Goal: Task Accomplishment & Management: Manage account settings

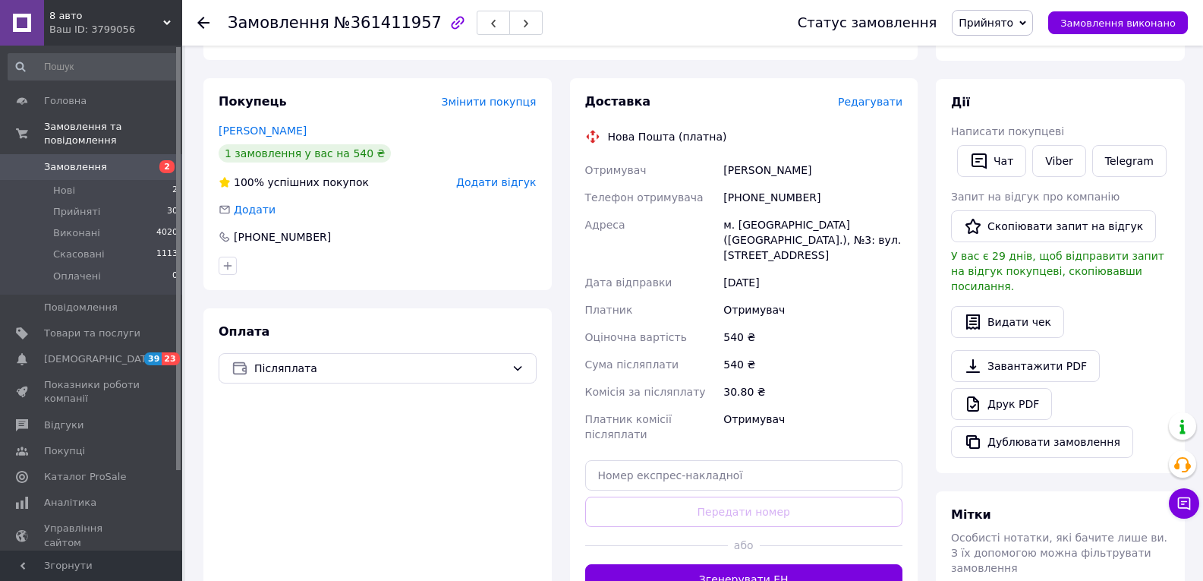
scroll to position [228, 0]
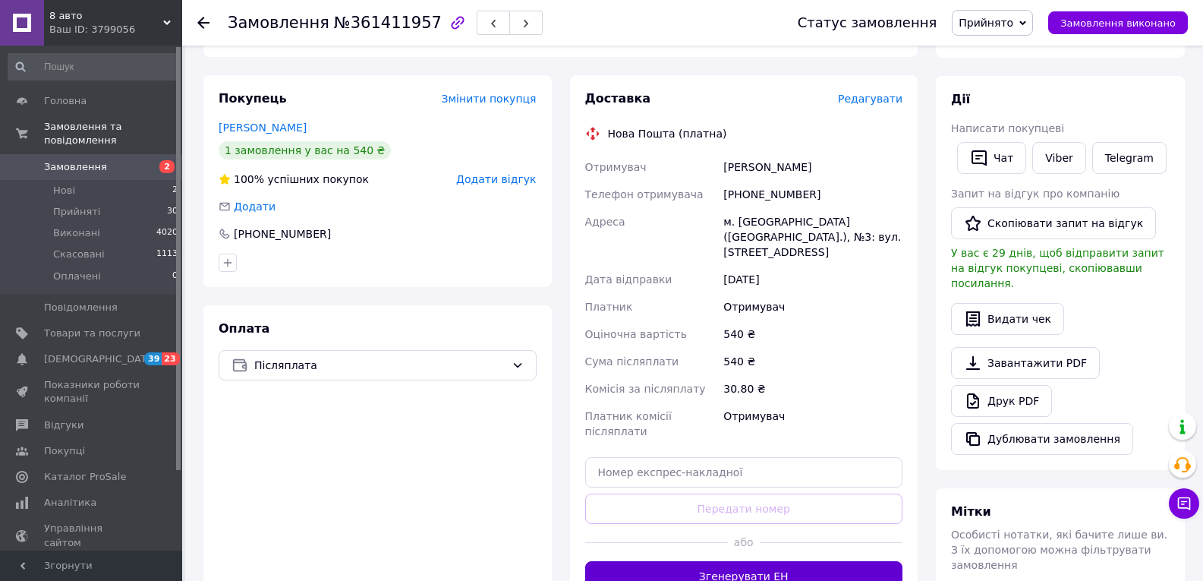
click at [812, 561] on button "Згенерувати ЕН" at bounding box center [744, 576] width 318 height 30
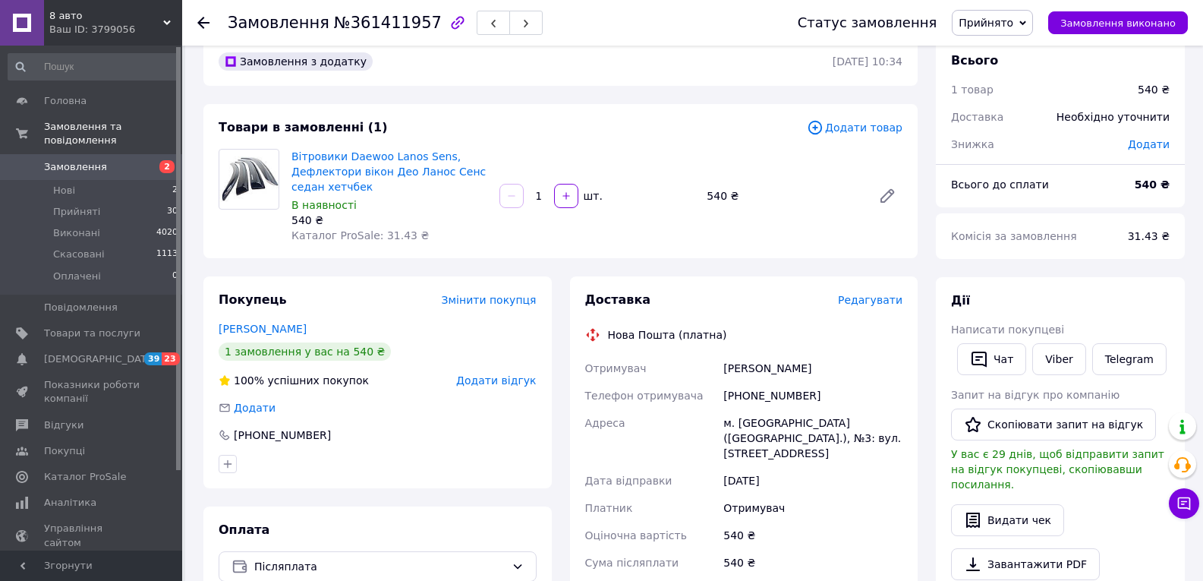
scroll to position [0, 0]
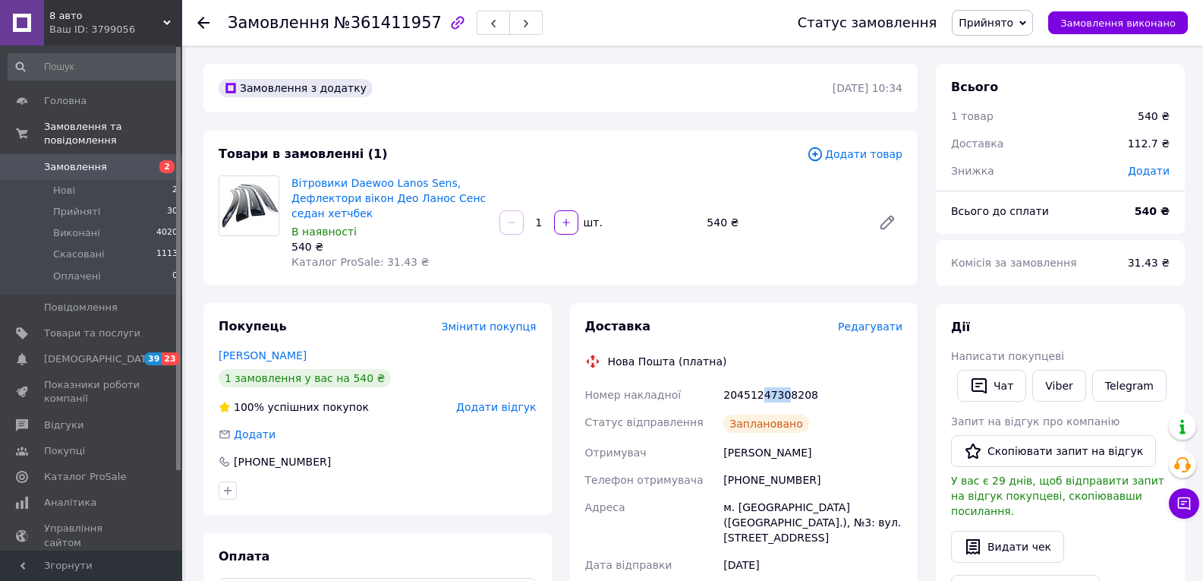
drag, startPoint x: 758, startPoint y: 395, endPoint x: 779, endPoint y: 398, distance: 20.7
click at [779, 398] on div "20451247308208" at bounding box center [812, 394] width 185 height 27
click at [122, 160] on span "Замовлення" at bounding box center [92, 167] width 96 height 14
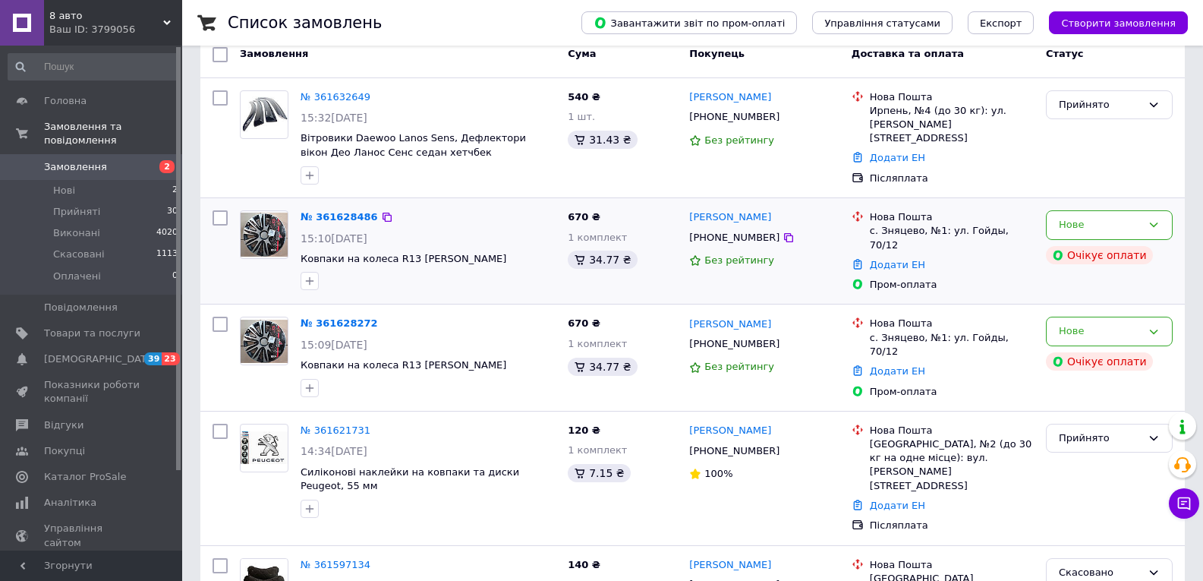
scroll to position [228, 0]
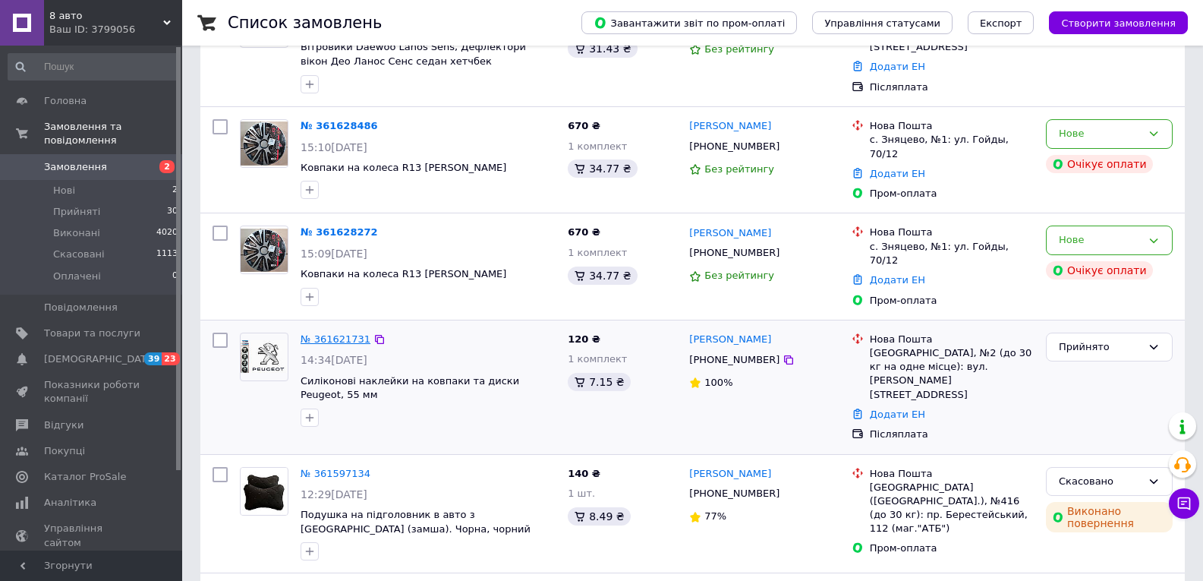
click at [323, 333] on link "№ 361621731" at bounding box center [336, 338] width 70 height 11
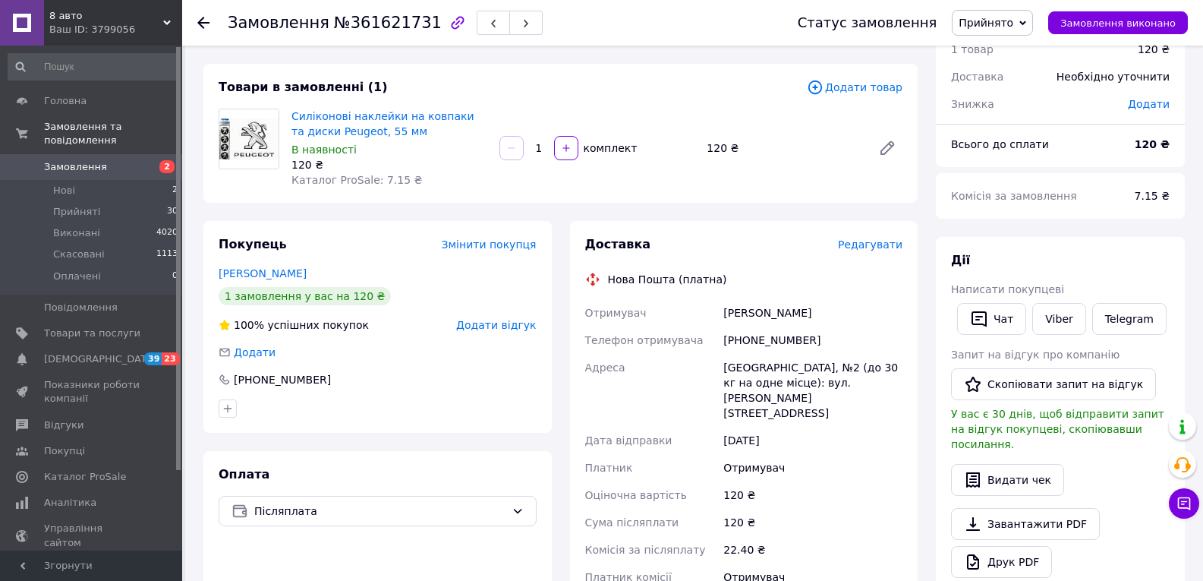
scroll to position [228, 0]
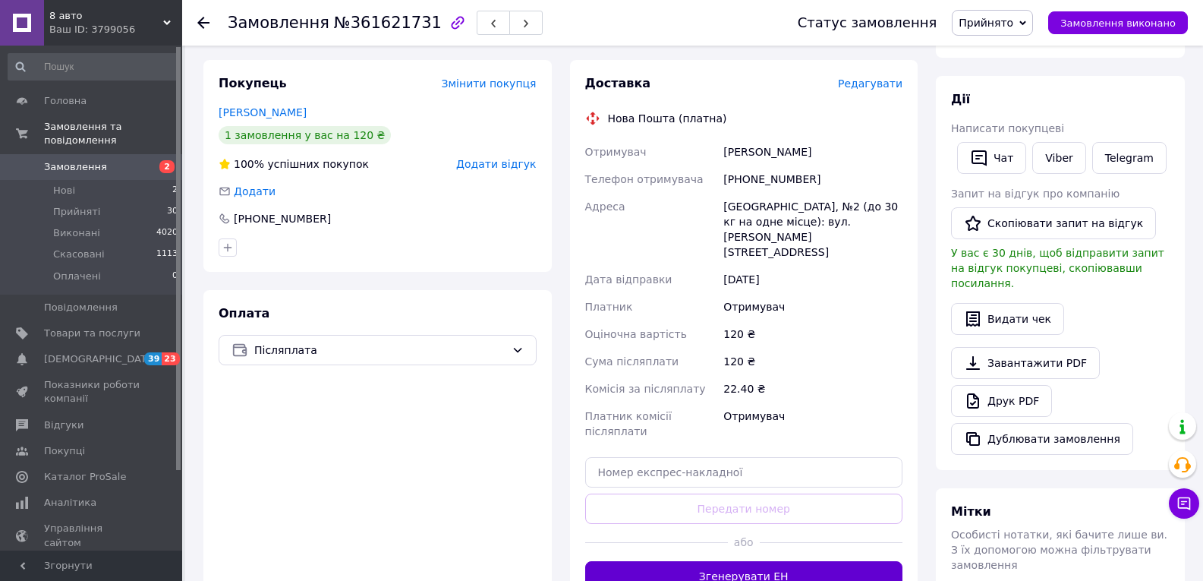
click at [764, 561] on button "Згенерувати ЕН" at bounding box center [744, 576] width 318 height 30
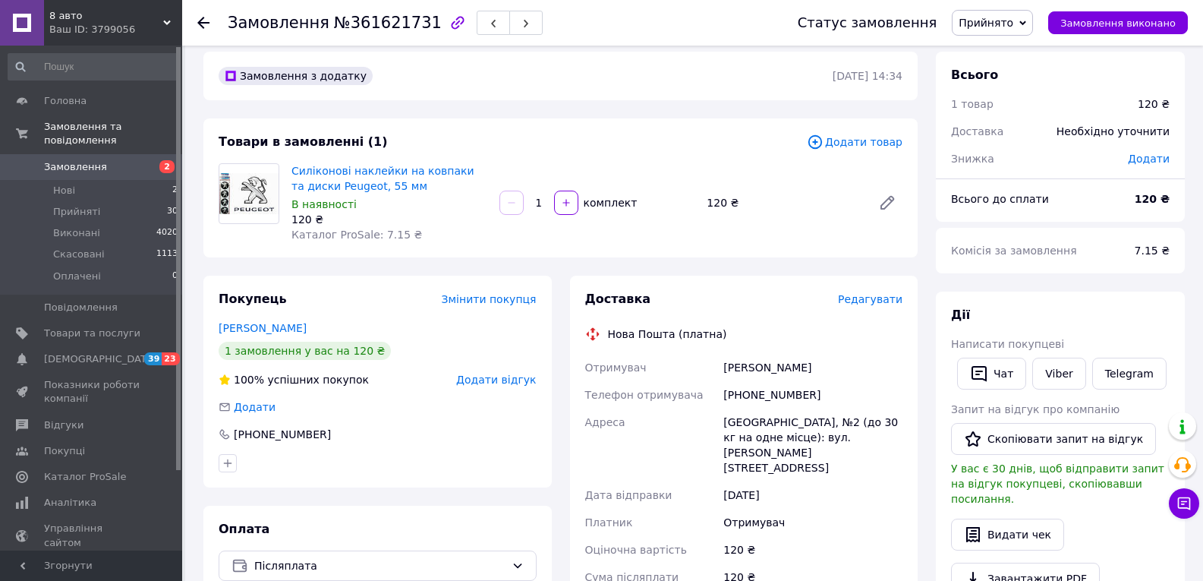
scroll to position [0, 0]
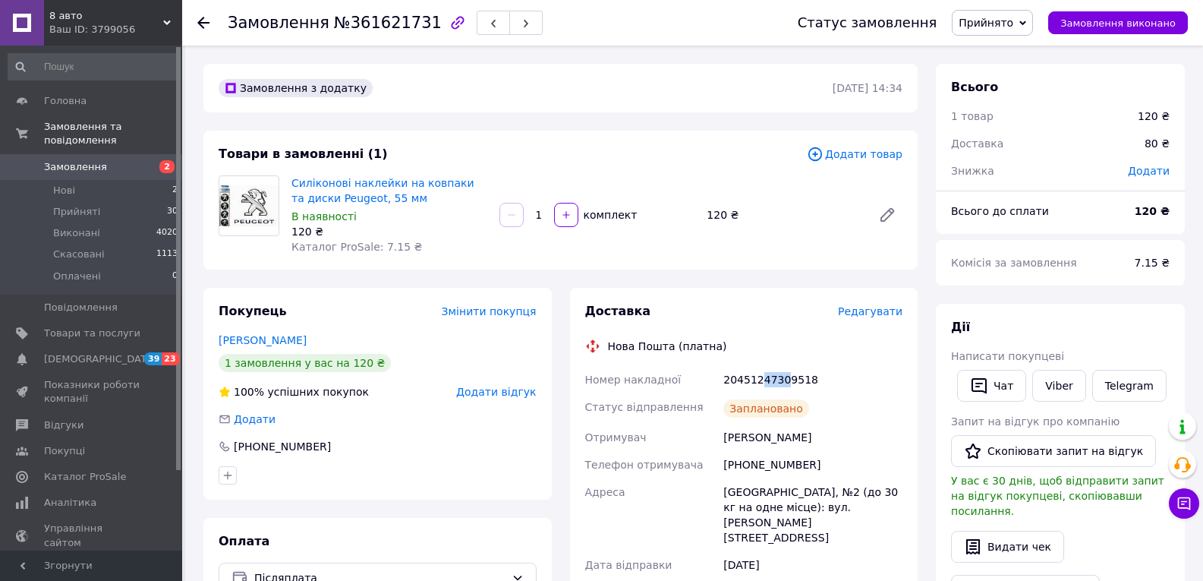
drag, startPoint x: 757, startPoint y: 380, endPoint x: 780, endPoint y: 380, distance: 22.8
click at [780, 380] on div "20451247309518" at bounding box center [812, 379] width 185 height 27
click at [96, 160] on span "Замовлення" at bounding box center [75, 167] width 63 height 14
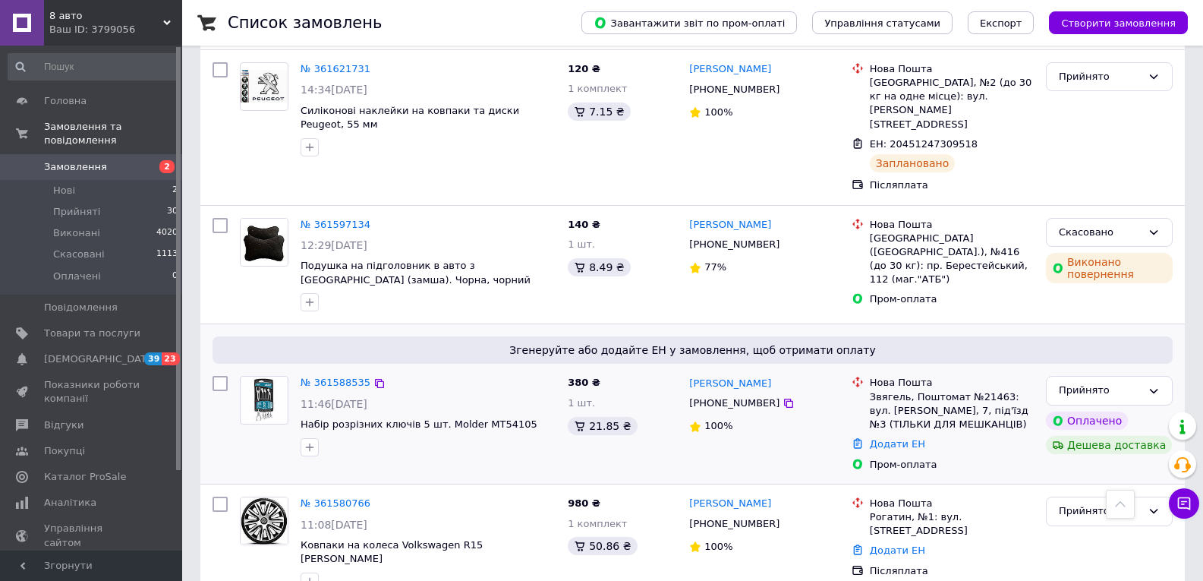
scroll to position [531, 0]
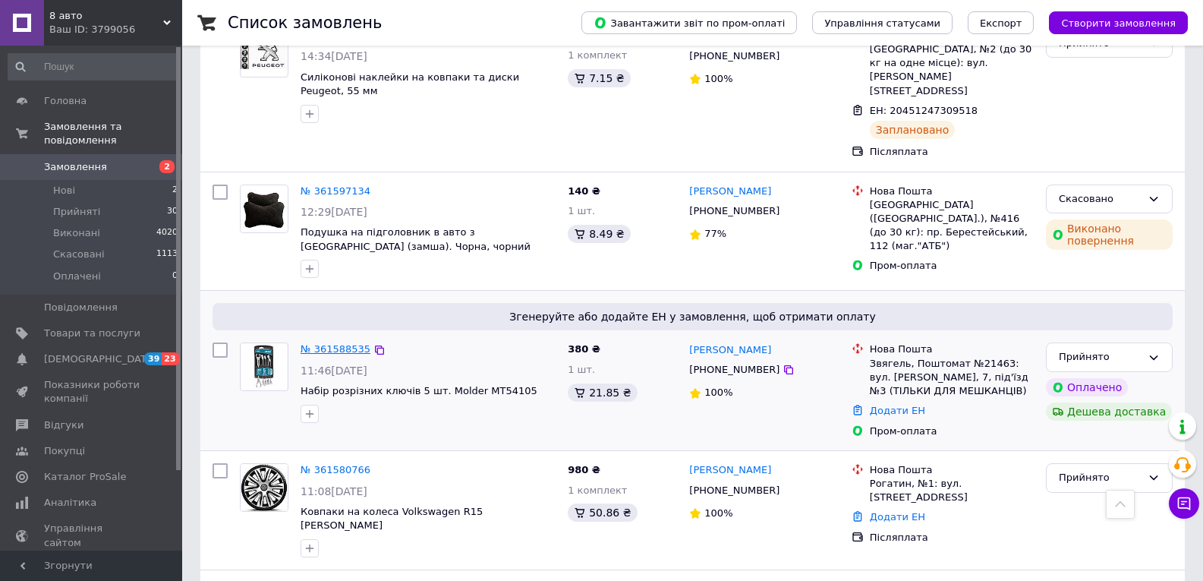
click at [343, 343] on link "№ 361588535" at bounding box center [336, 348] width 70 height 11
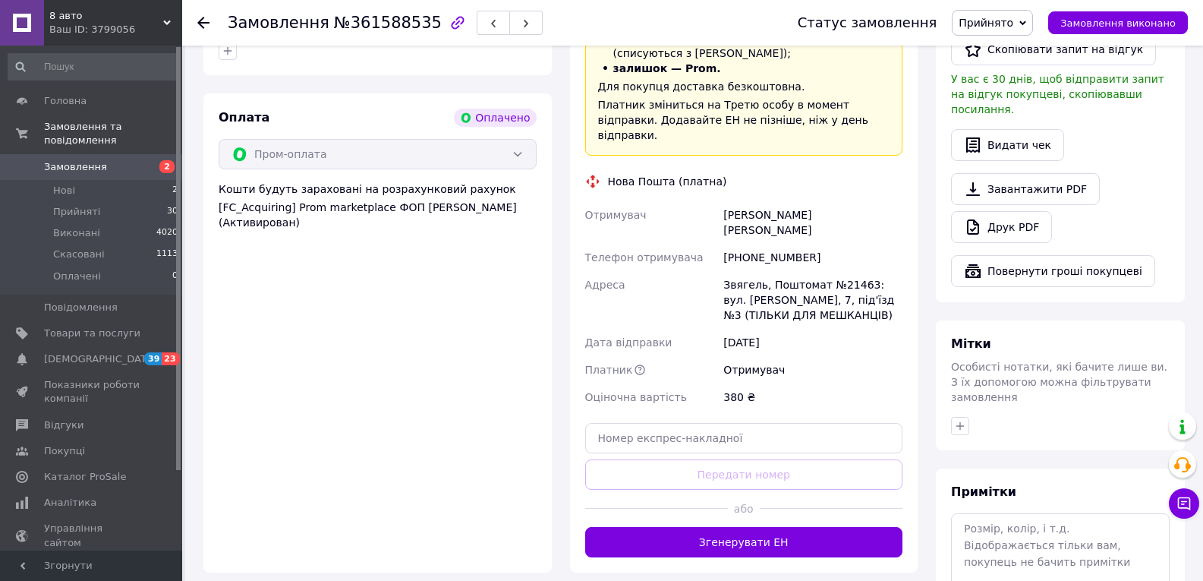
scroll to position [911, 0]
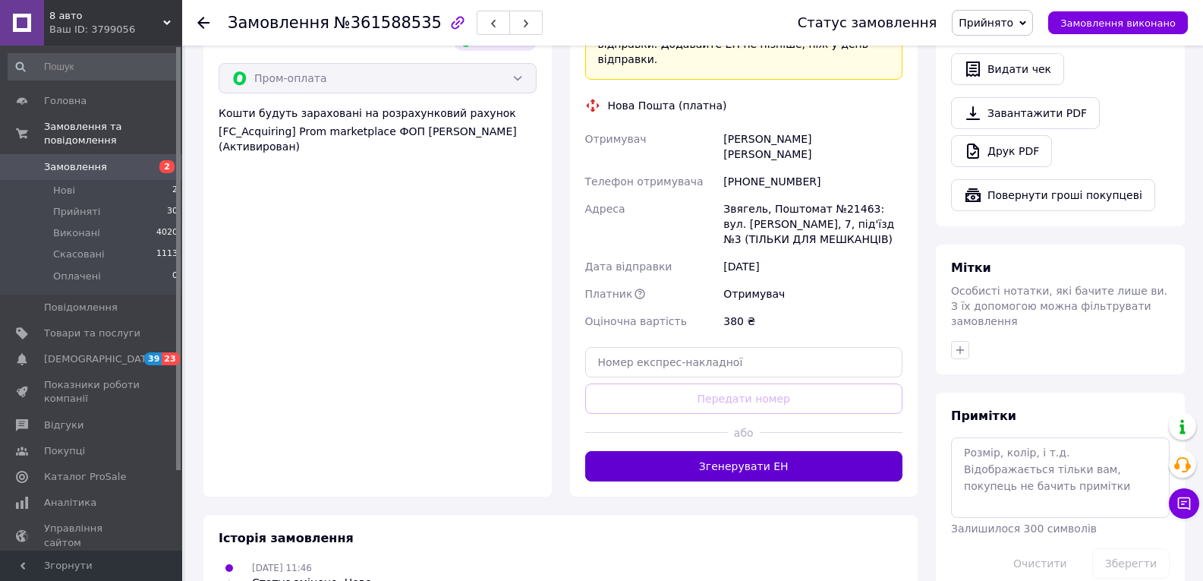
click at [723, 451] on button "Згенерувати ЕН" at bounding box center [744, 466] width 318 height 30
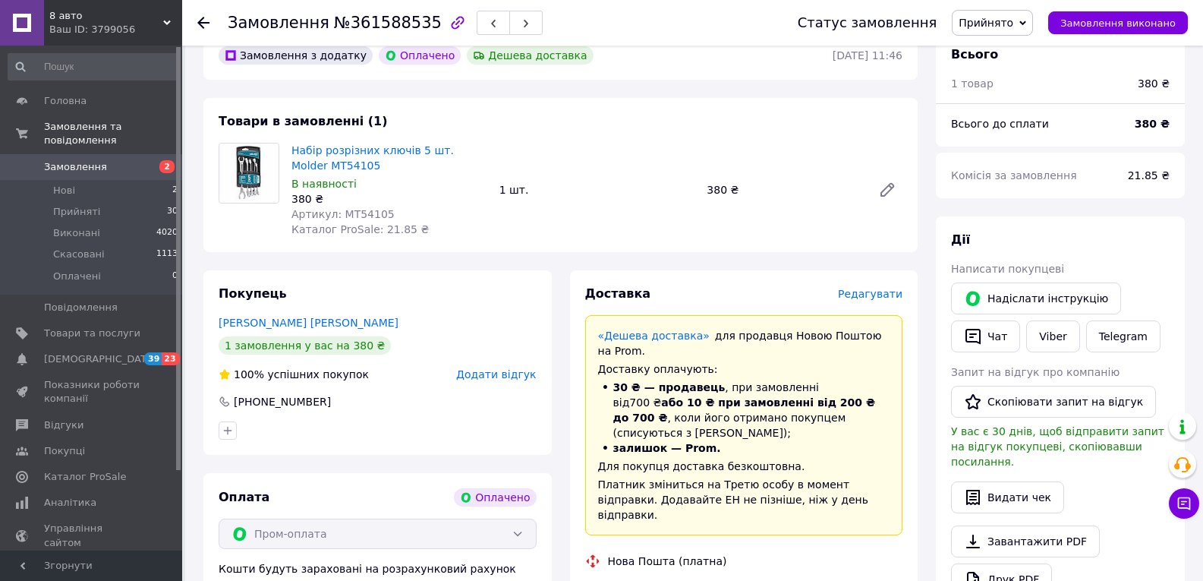
scroll to position [531, 0]
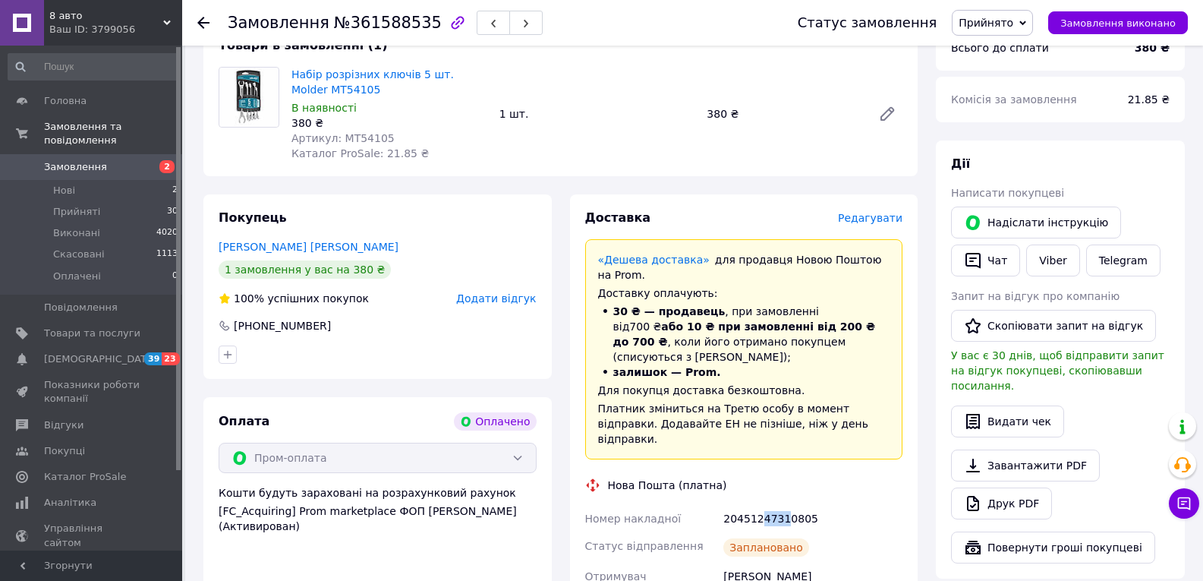
drag, startPoint x: 758, startPoint y: 477, endPoint x: 781, endPoint y: 474, distance: 23.0
click at [781, 505] on div "20451247310805" at bounding box center [812, 518] width 185 height 27
click at [76, 160] on span "Замовлення" at bounding box center [75, 167] width 63 height 14
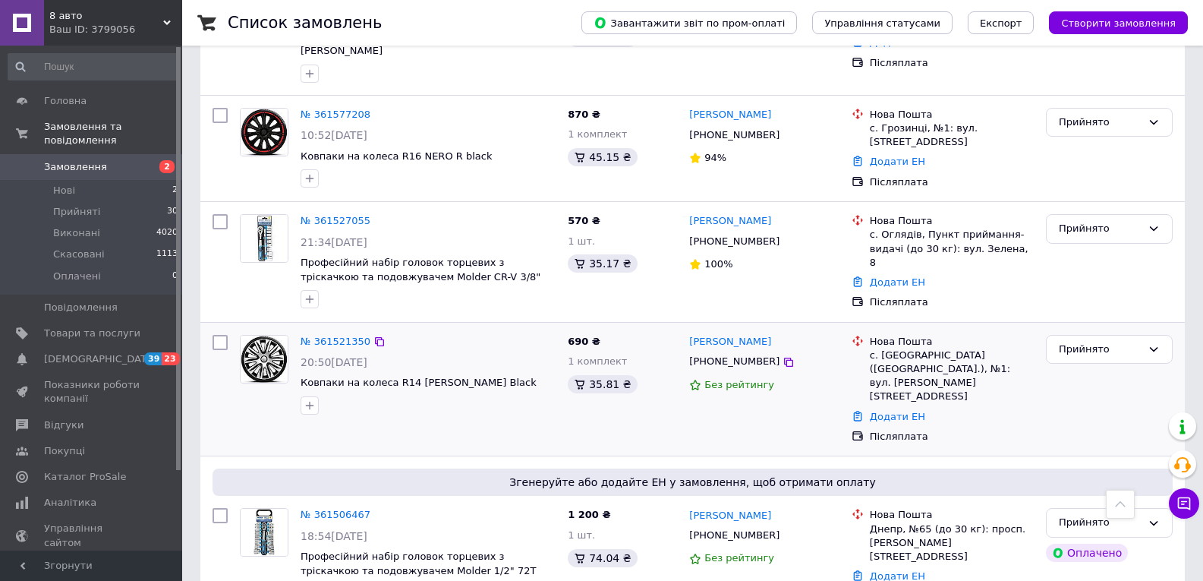
scroll to position [1139, 0]
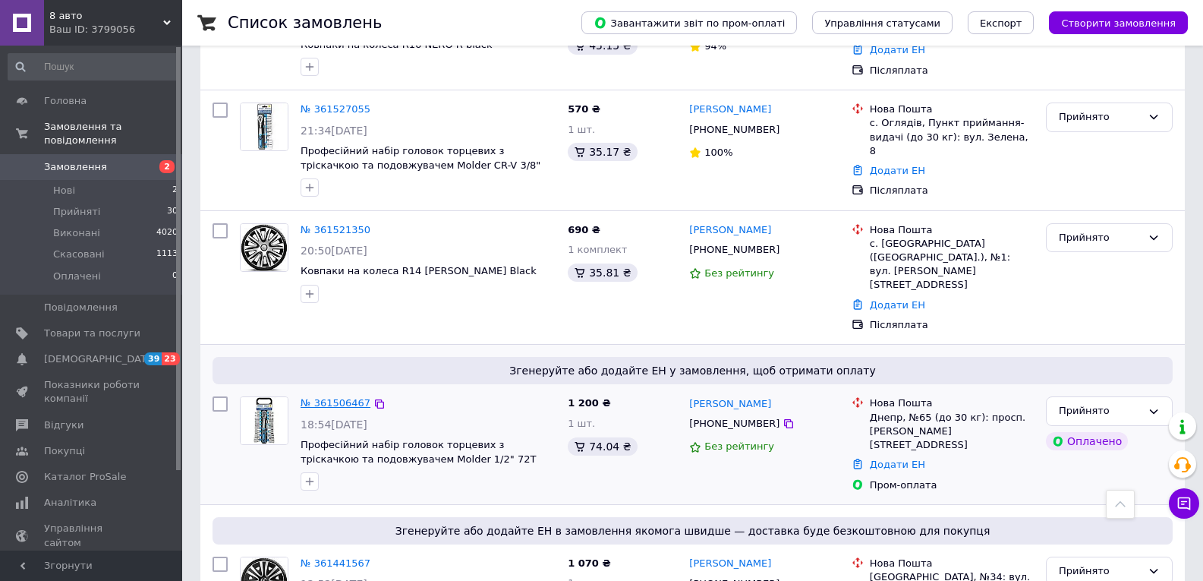
click at [348, 397] on link "№ 361506467" at bounding box center [336, 402] width 70 height 11
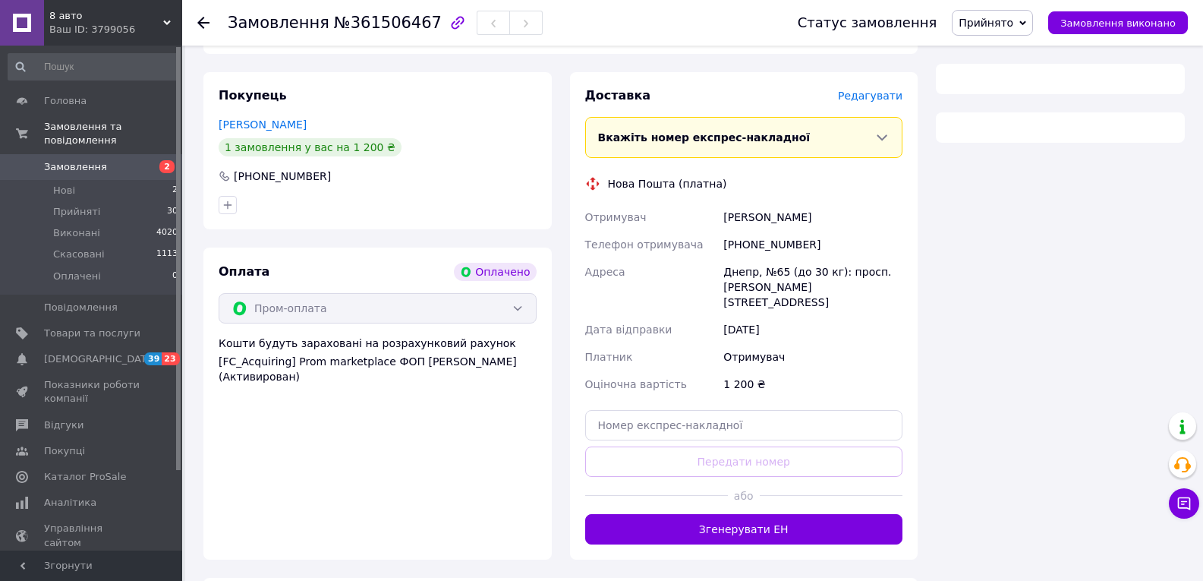
scroll to position [896, 0]
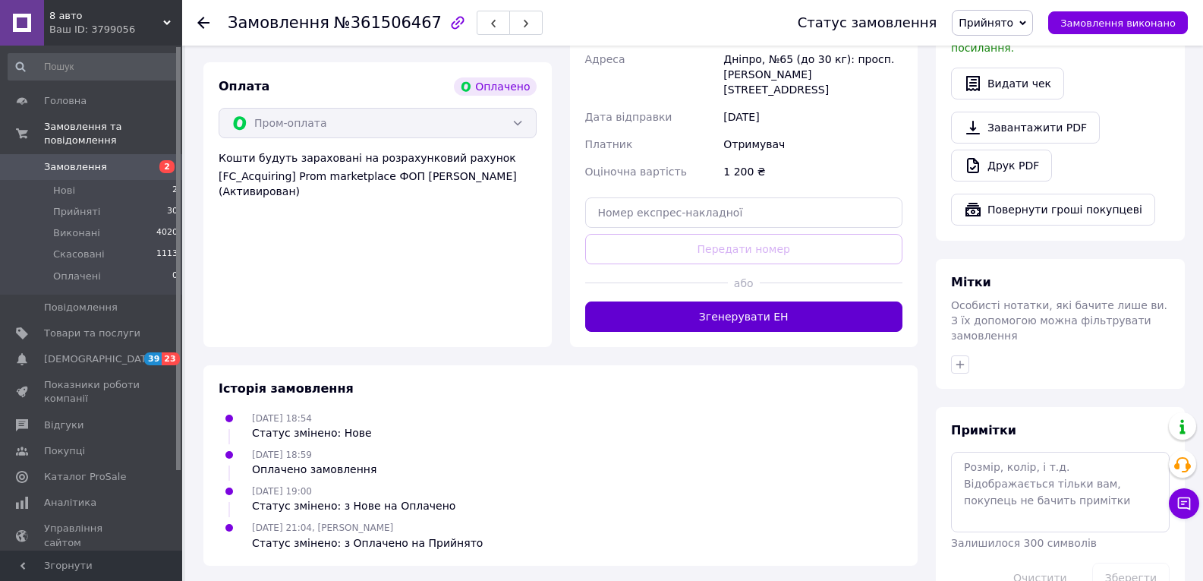
click at [770, 301] on button "Згенерувати ЕН" at bounding box center [744, 316] width 318 height 30
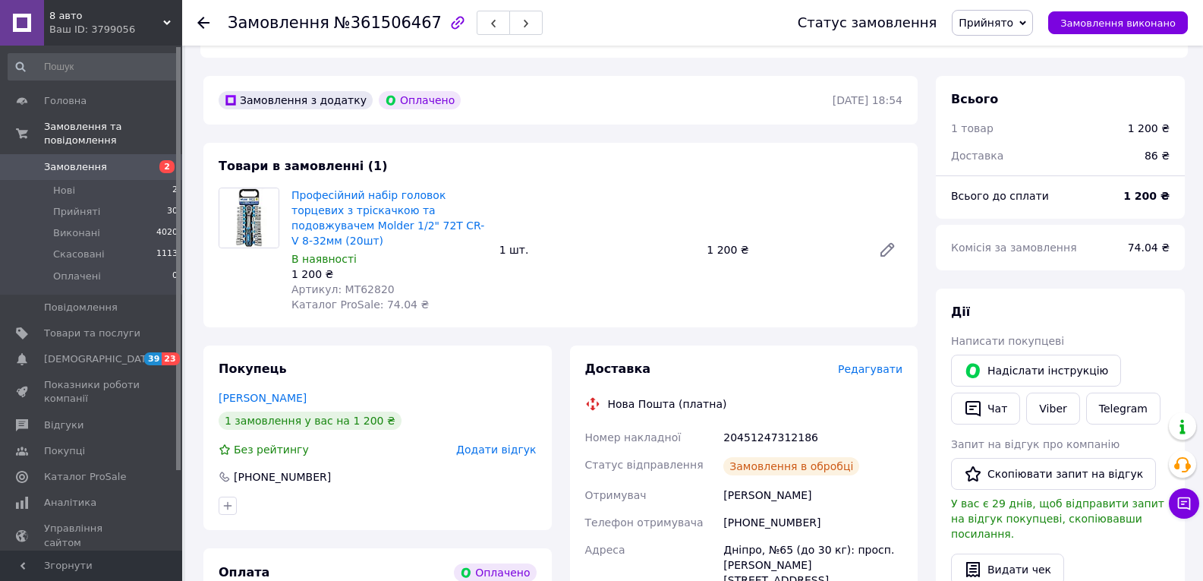
scroll to position [365, 0]
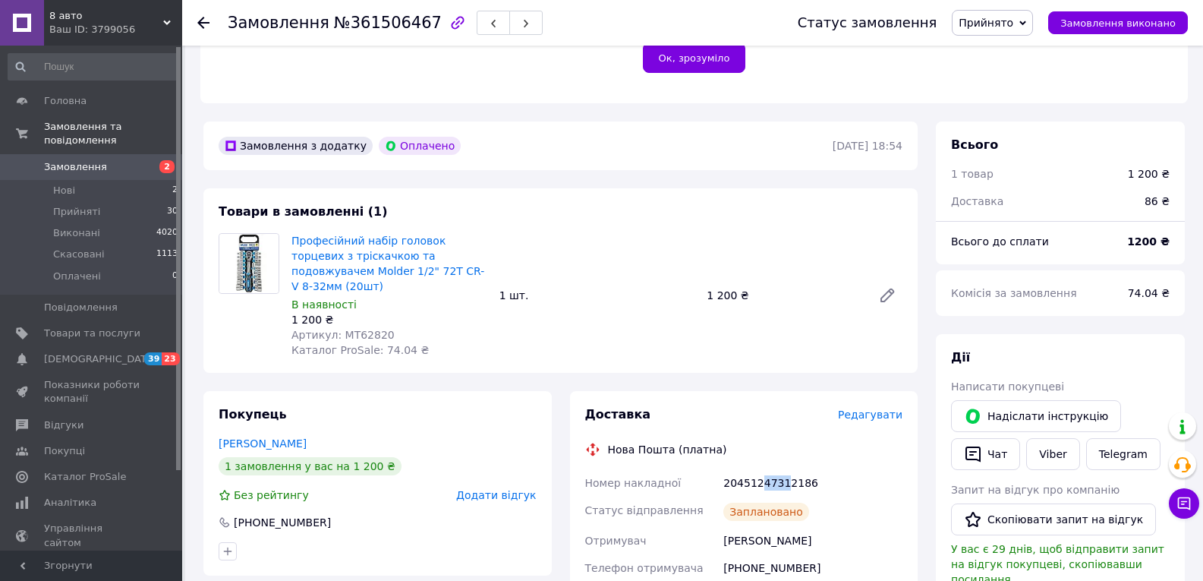
drag, startPoint x: 758, startPoint y: 454, endPoint x: 779, endPoint y: 452, distance: 21.3
click at [779, 469] on div "20451247312186" at bounding box center [812, 482] width 185 height 27
drag, startPoint x: 110, startPoint y: 134, endPoint x: 112, endPoint y: 145, distance: 11.6
click at [110, 134] on span "Замовлення та повідомлення" at bounding box center [113, 133] width 138 height 27
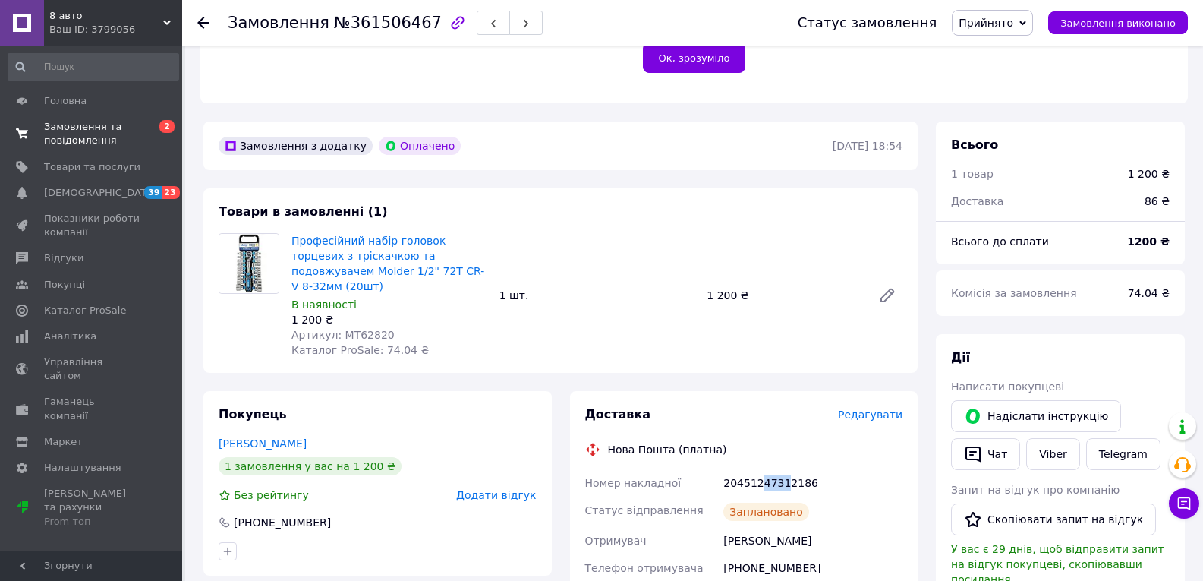
click at [121, 139] on span "Замовлення та повідомлення" at bounding box center [92, 133] width 96 height 27
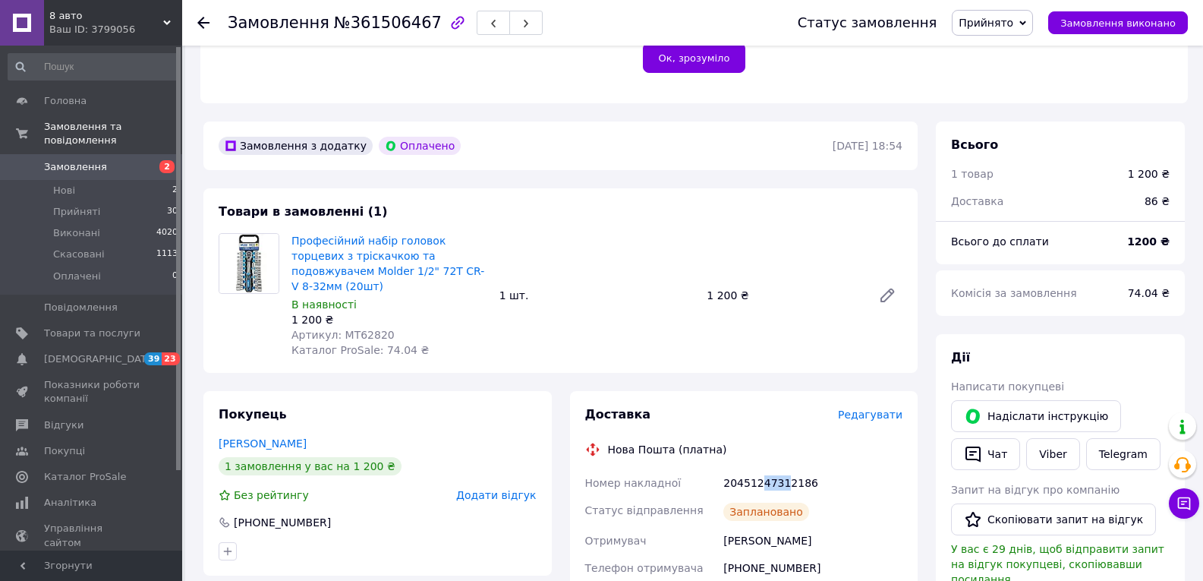
click at [91, 160] on span "Замовлення" at bounding box center [75, 167] width 63 height 14
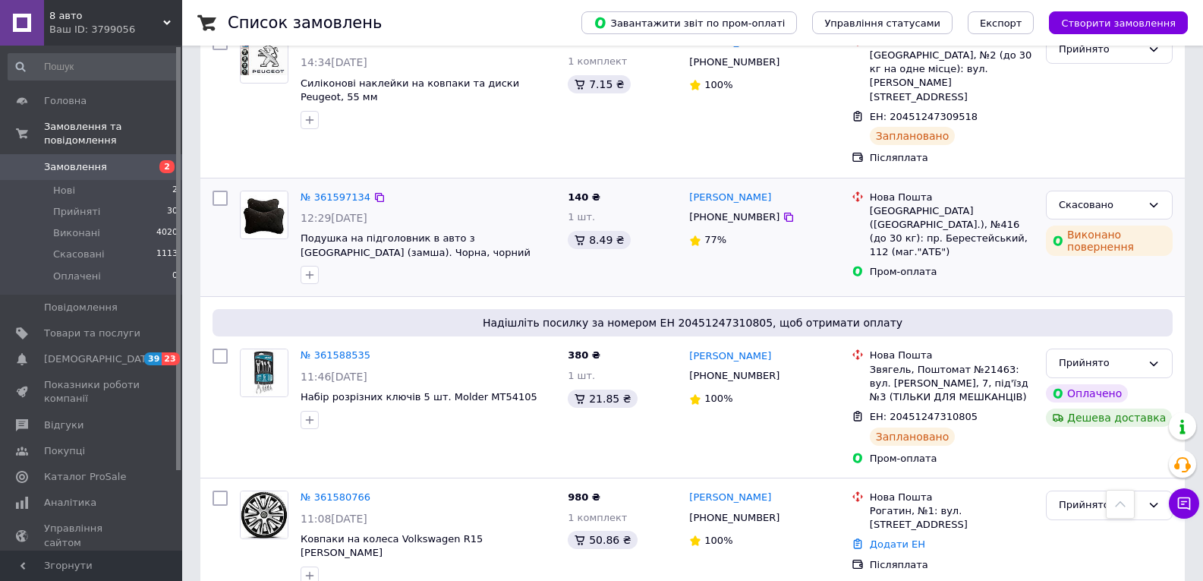
scroll to position [607, 0]
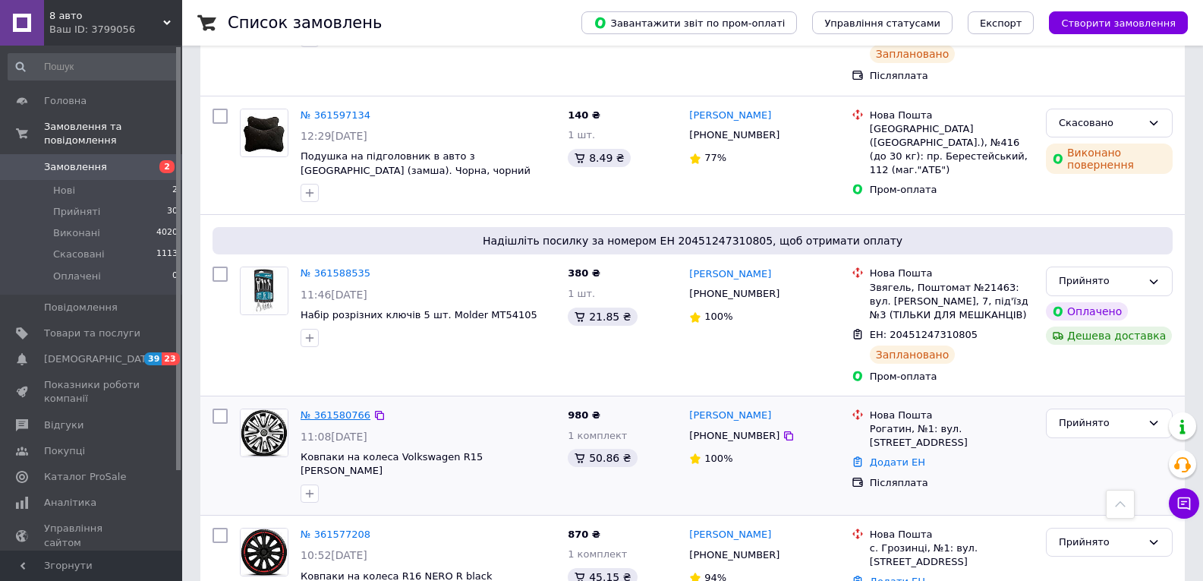
click at [344, 409] on link "№ 361580766" at bounding box center [336, 414] width 70 height 11
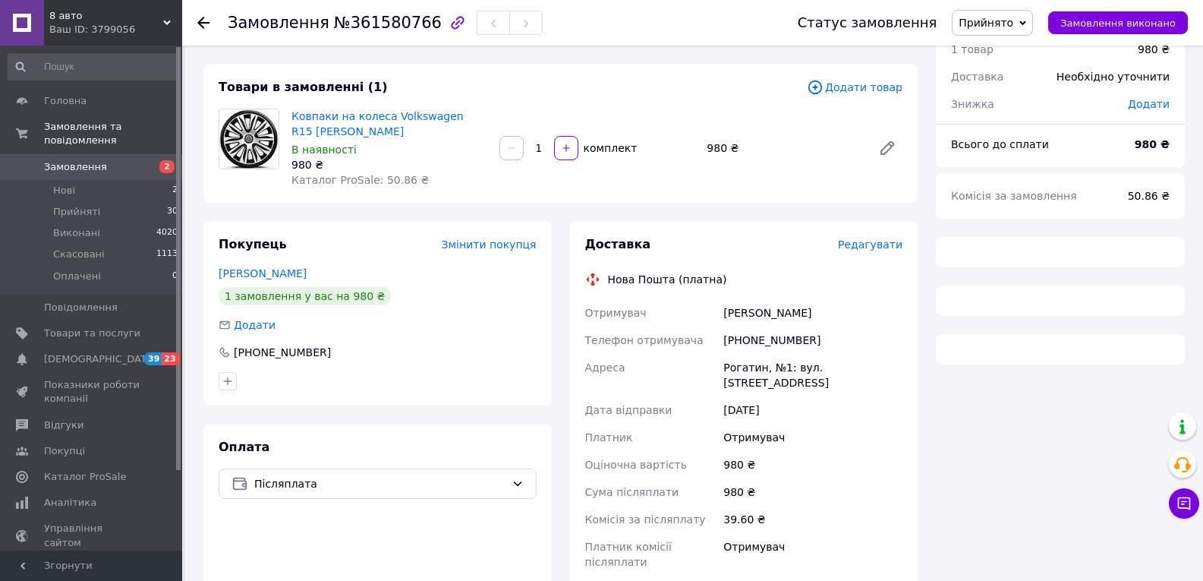
scroll to position [472, 0]
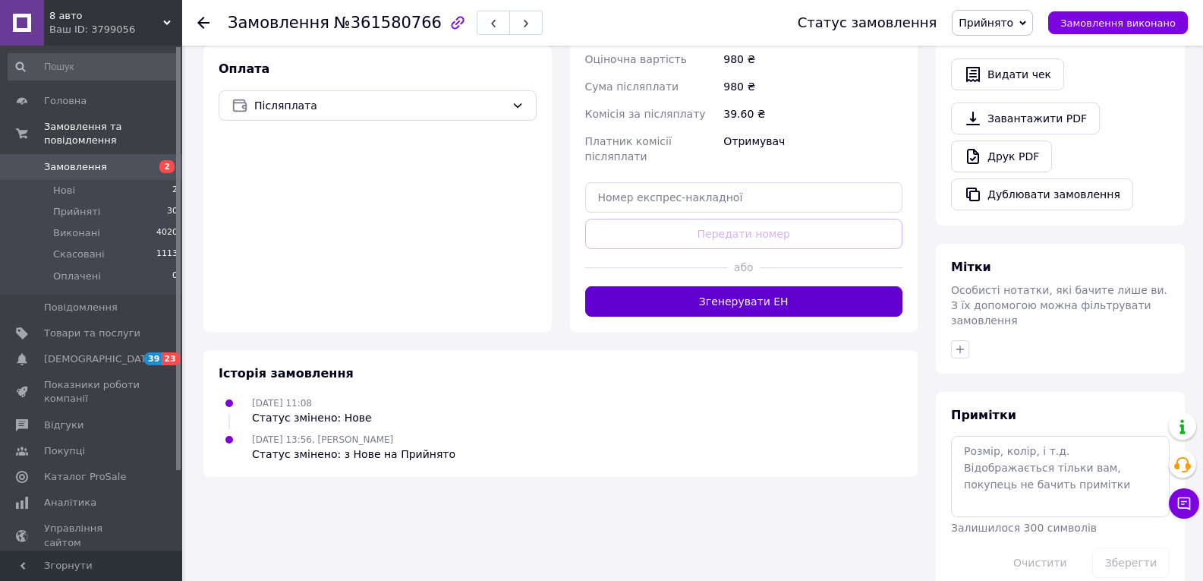
click at [783, 286] on button "Згенерувати ЕН" at bounding box center [744, 301] width 318 height 30
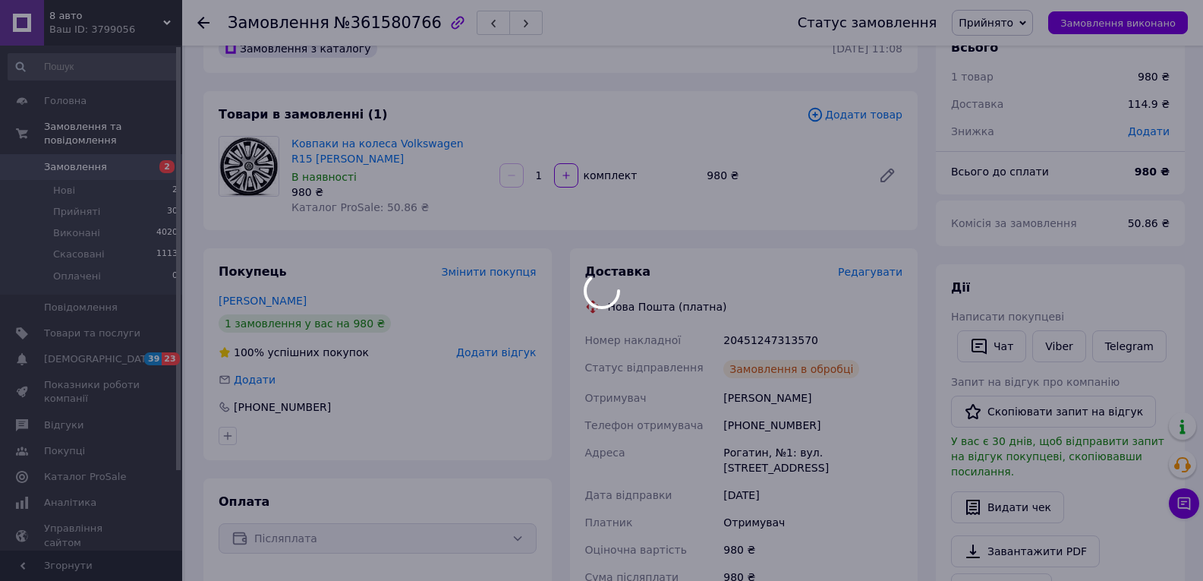
scroll to position [17, 0]
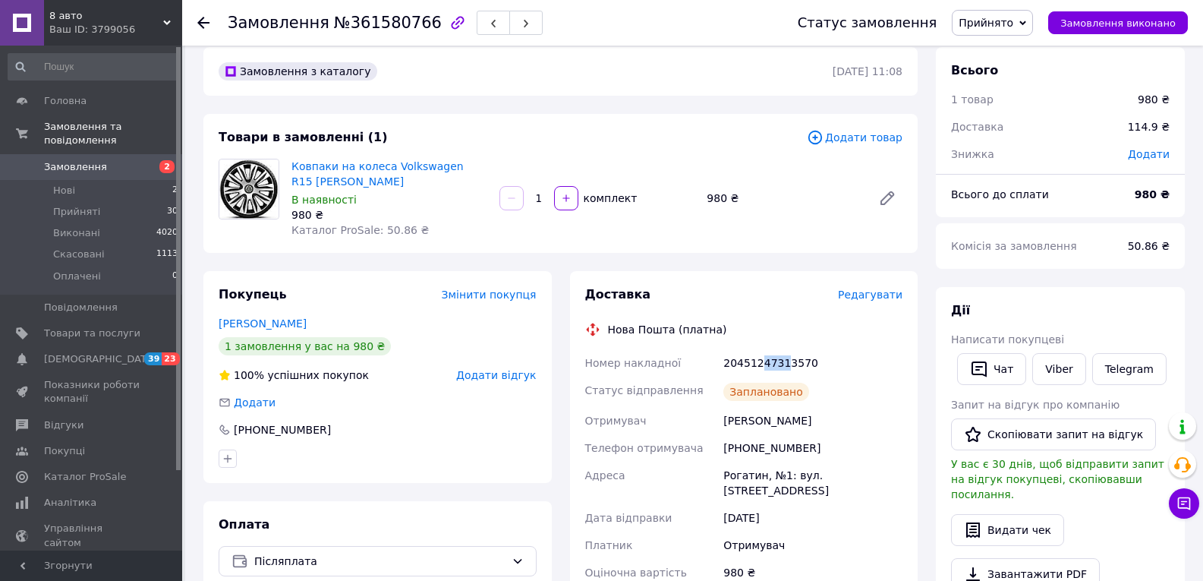
drag, startPoint x: 759, startPoint y: 364, endPoint x: 778, endPoint y: 361, distance: 19.2
click at [778, 361] on div "20451247313570" at bounding box center [812, 362] width 185 height 27
click at [93, 160] on span "Замовлення" at bounding box center [75, 167] width 63 height 14
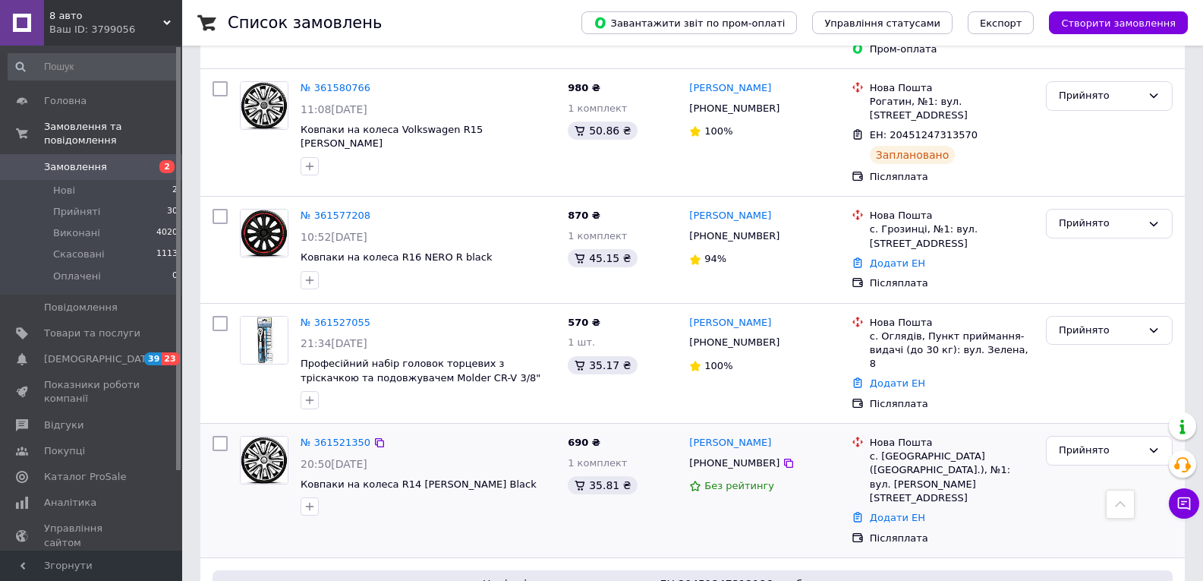
scroll to position [987, 0]
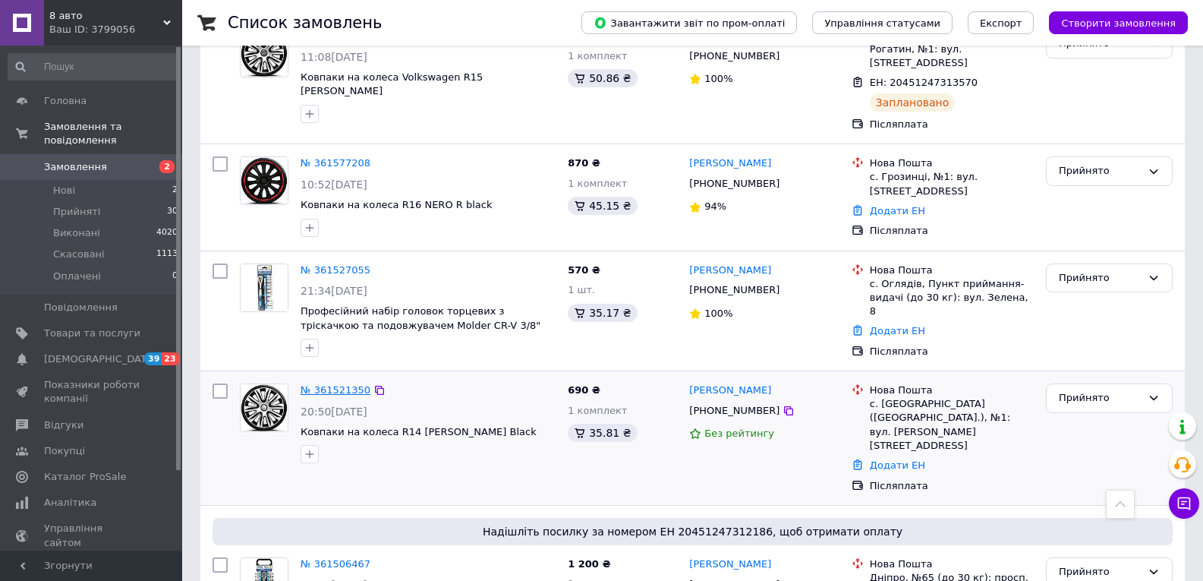
click at [350, 384] on link "№ 361521350" at bounding box center [336, 389] width 70 height 11
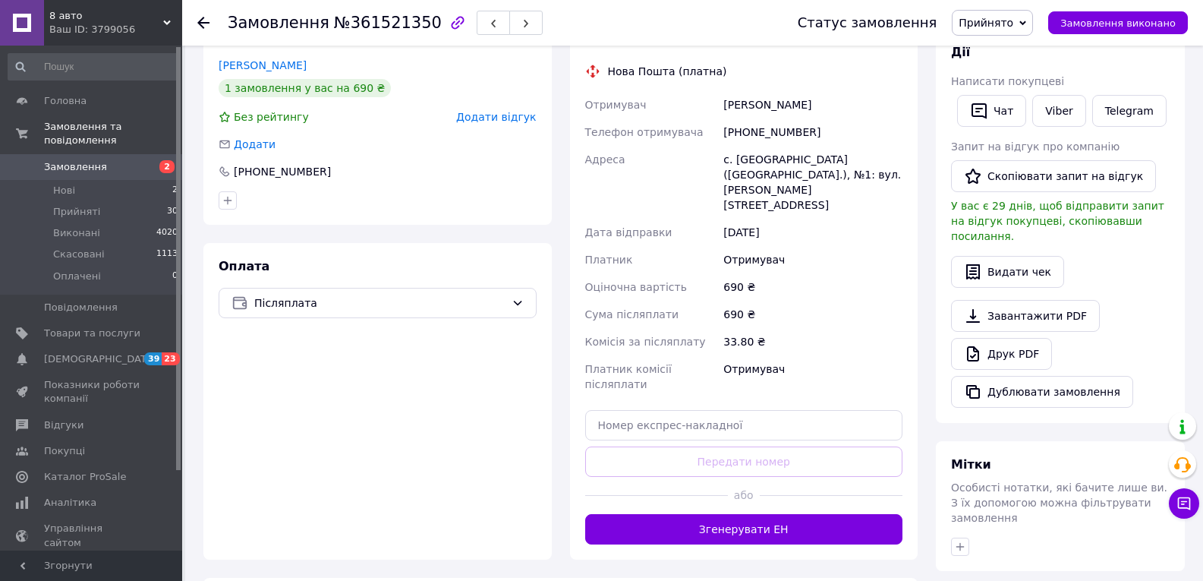
scroll to position [472, 0]
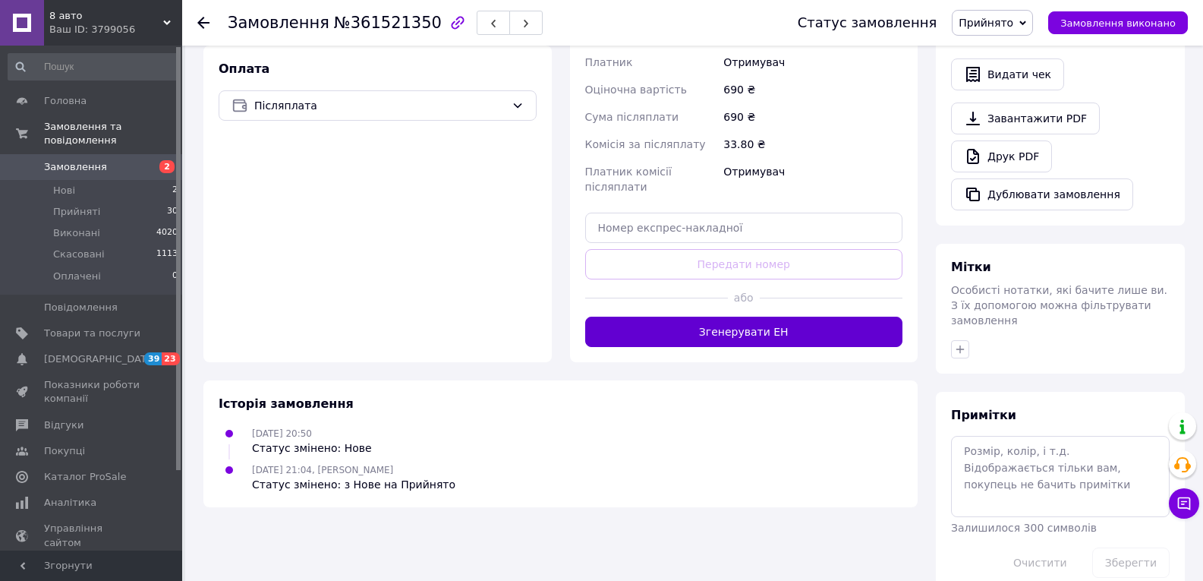
click at [774, 317] on button "Згенерувати ЕН" at bounding box center [744, 332] width 318 height 30
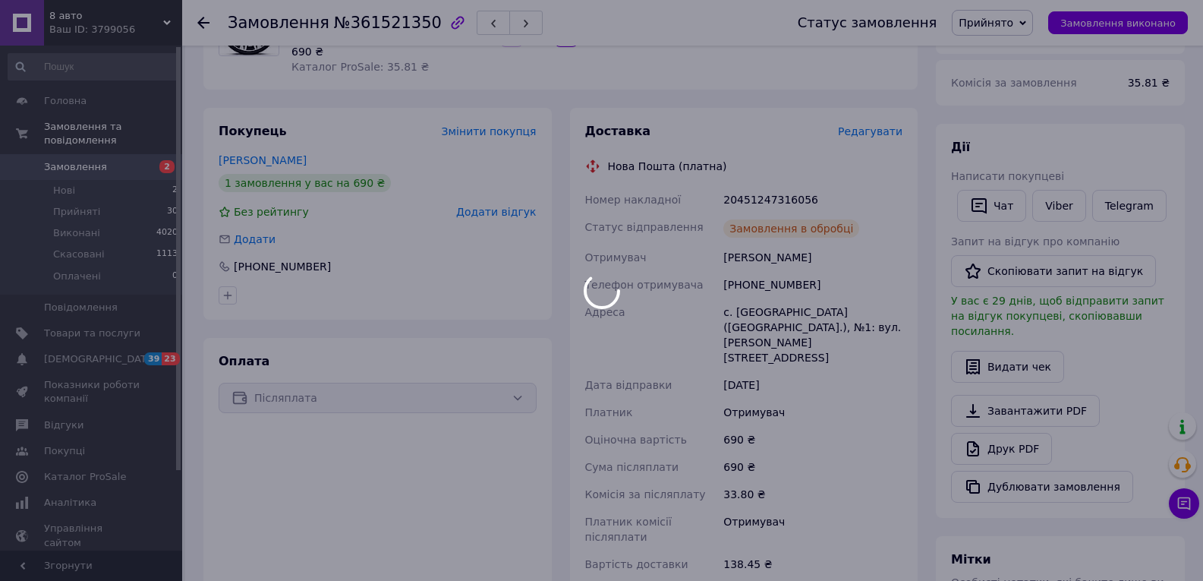
scroll to position [93, 0]
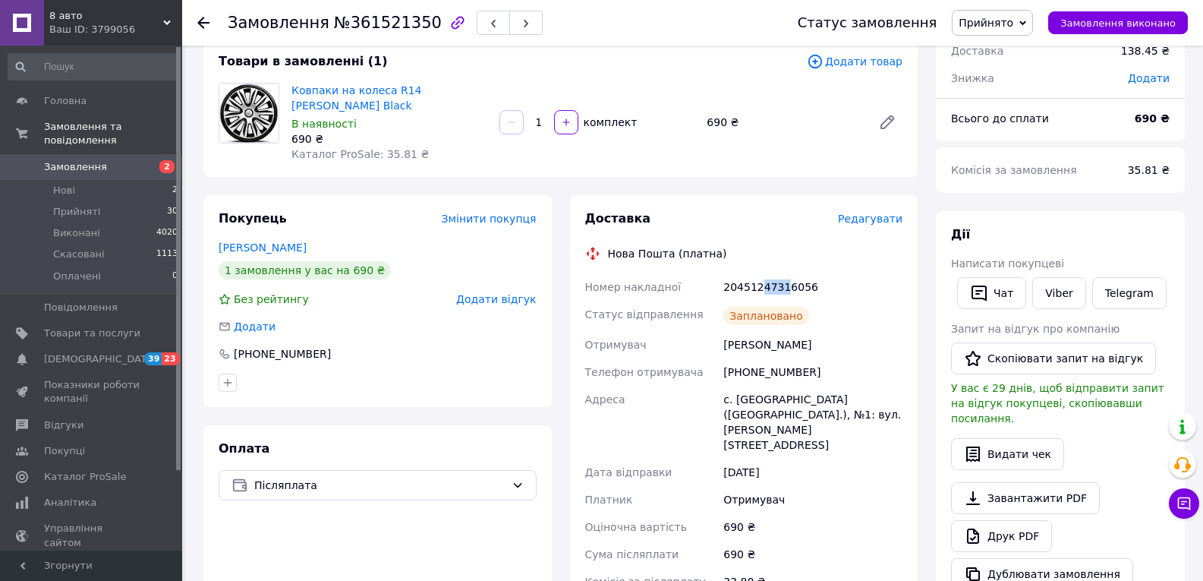
drag, startPoint x: 758, startPoint y: 288, endPoint x: 782, endPoint y: 292, distance: 24.6
click at [782, 292] on div "20451247316056" at bounding box center [812, 286] width 185 height 27
click at [102, 160] on span "Замовлення" at bounding box center [92, 167] width 96 height 14
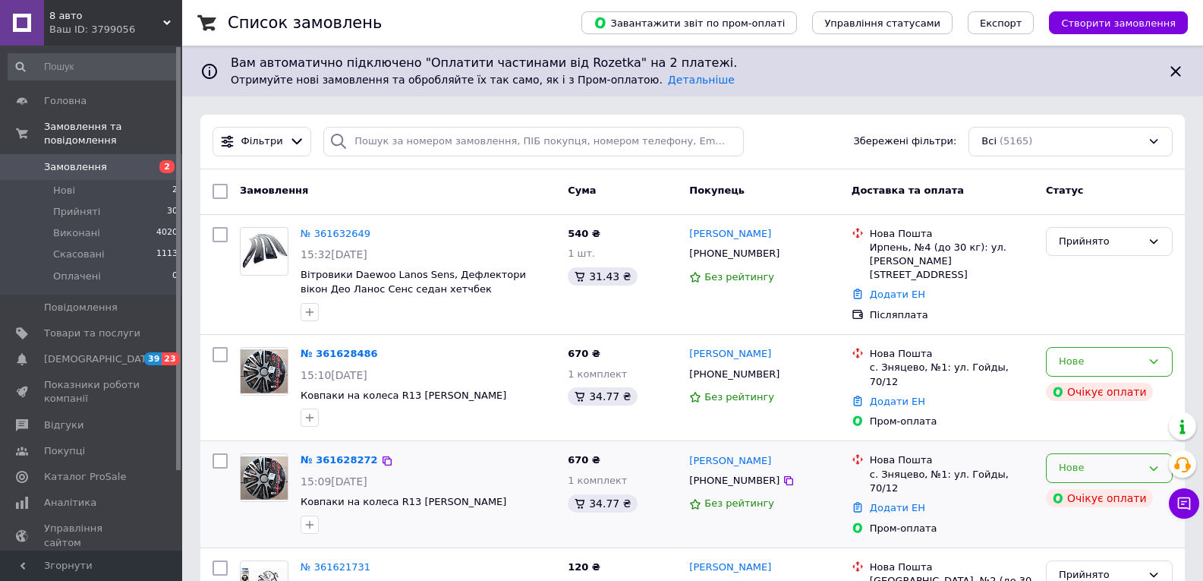
click at [1055, 463] on div "Нове" at bounding box center [1109, 468] width 127 height 30
click at [1090, 547] on li "Скасовано" at bounding box center [1109, 555] width 125 height 28
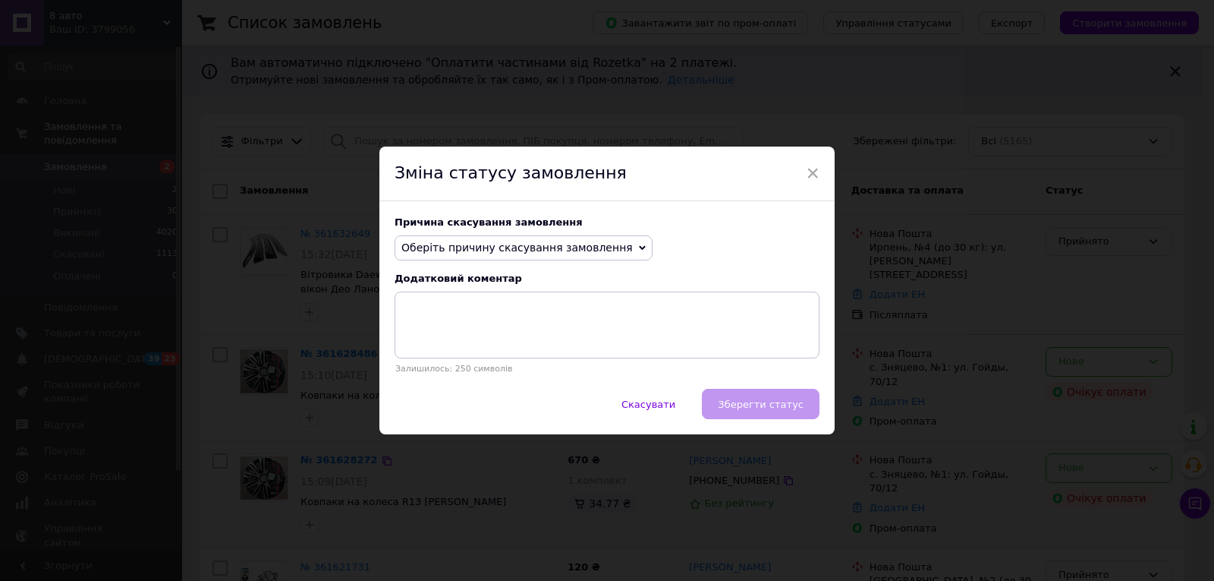
click at [580, 252] on span "Оберіть причину скасування замовлення" at bounding box center [518, 247] width 232 height 12
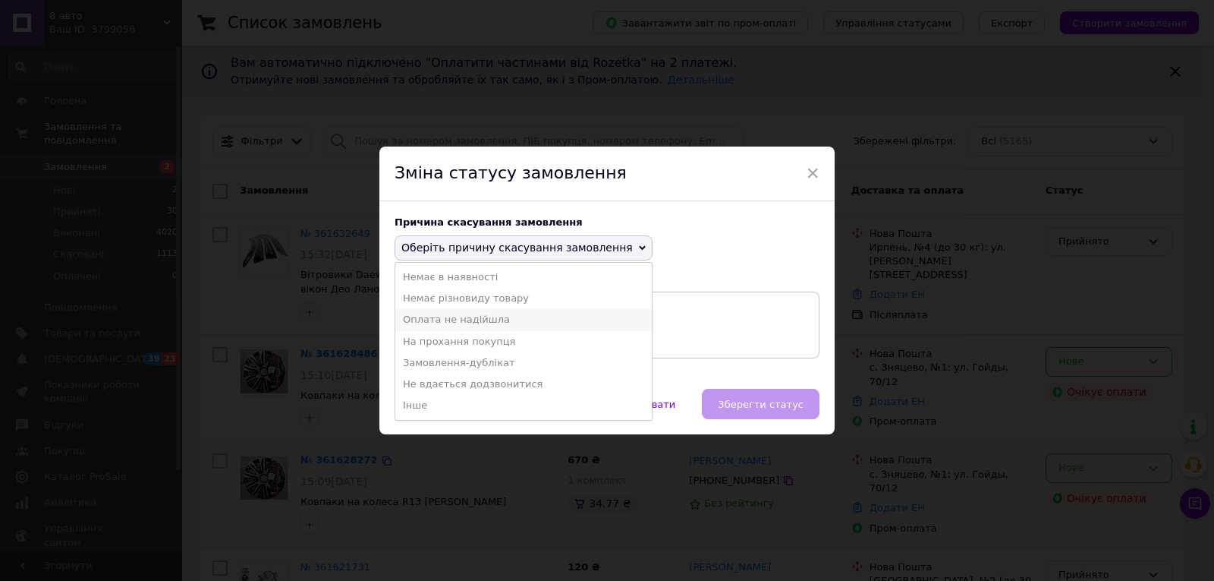
click at [416, 317] on li "Оплата не надійшла" at bounding box center [523, 319] width 257 height 21
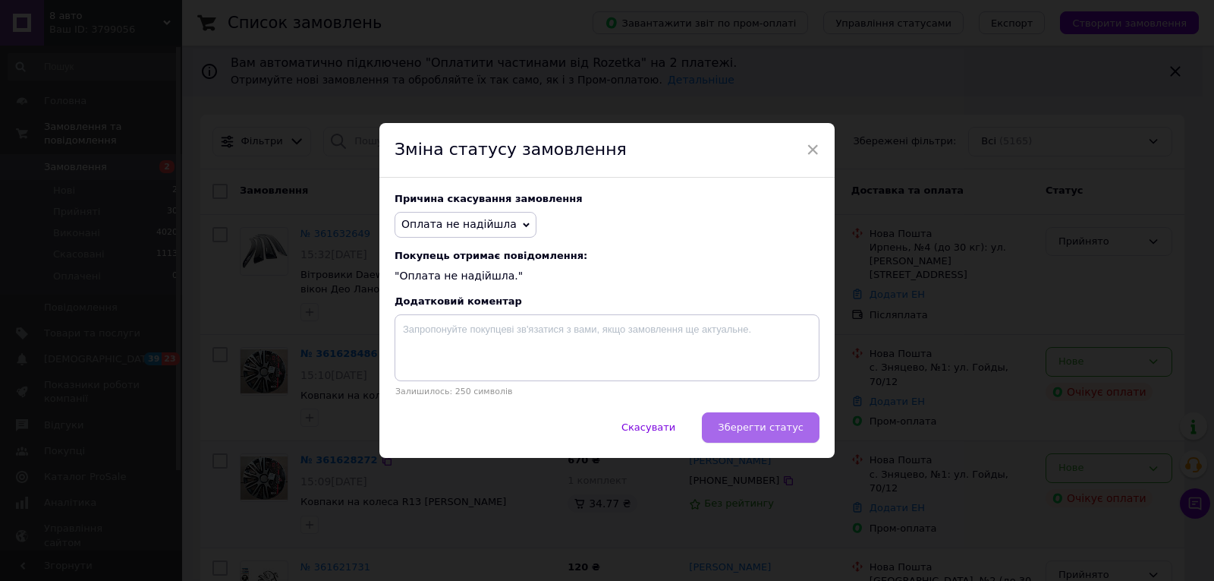
click at [762, 424] on span "Зберегти статус" at bounding box center [761, 426] width 86 height 11
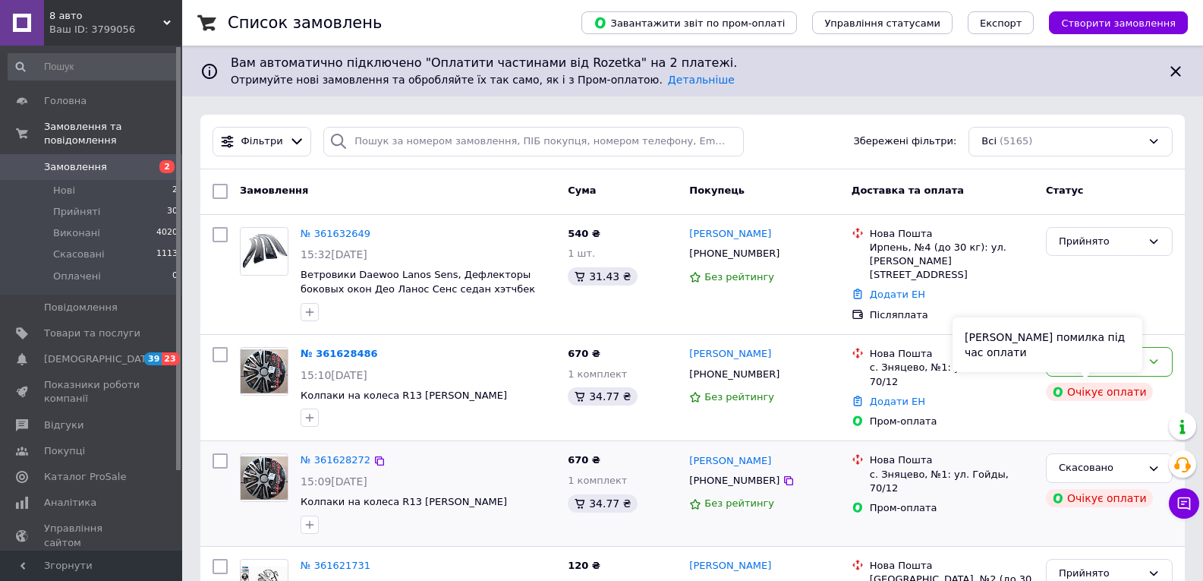
click at [1128, 366] on div "[PERSON_NAME] помилка під час оплати" at bounding box center [1048, 344] width 190 height 55
click at [1154, 364] on icon at bounding box center [1154, 361] width 12 height 12
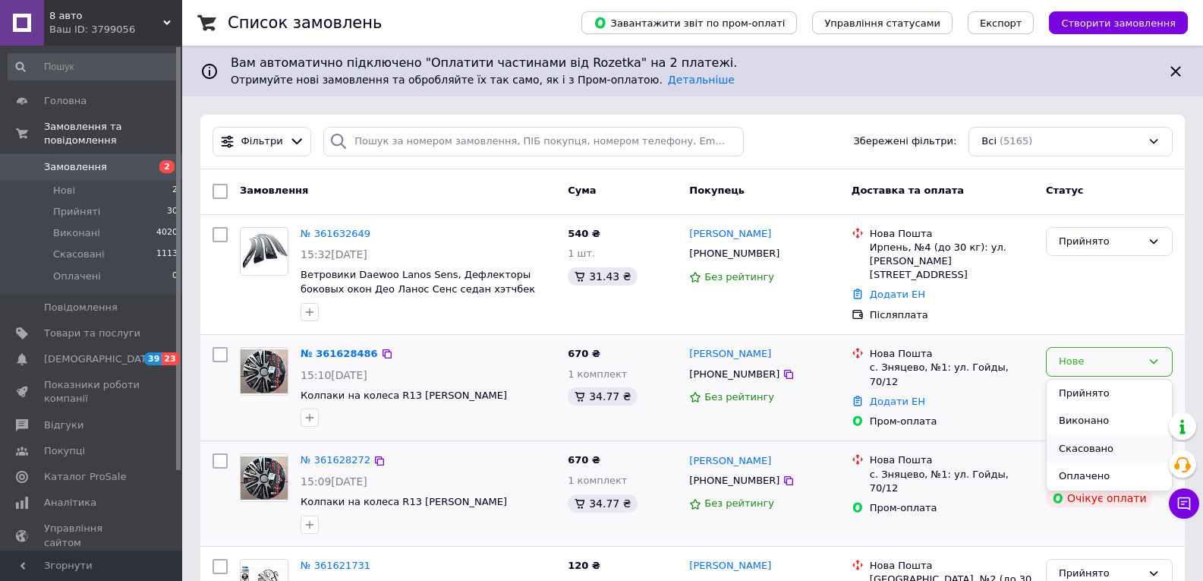
click at [1092, 448] on li "Скасовано" at bounding box center [1109, 449] width 125 height 28
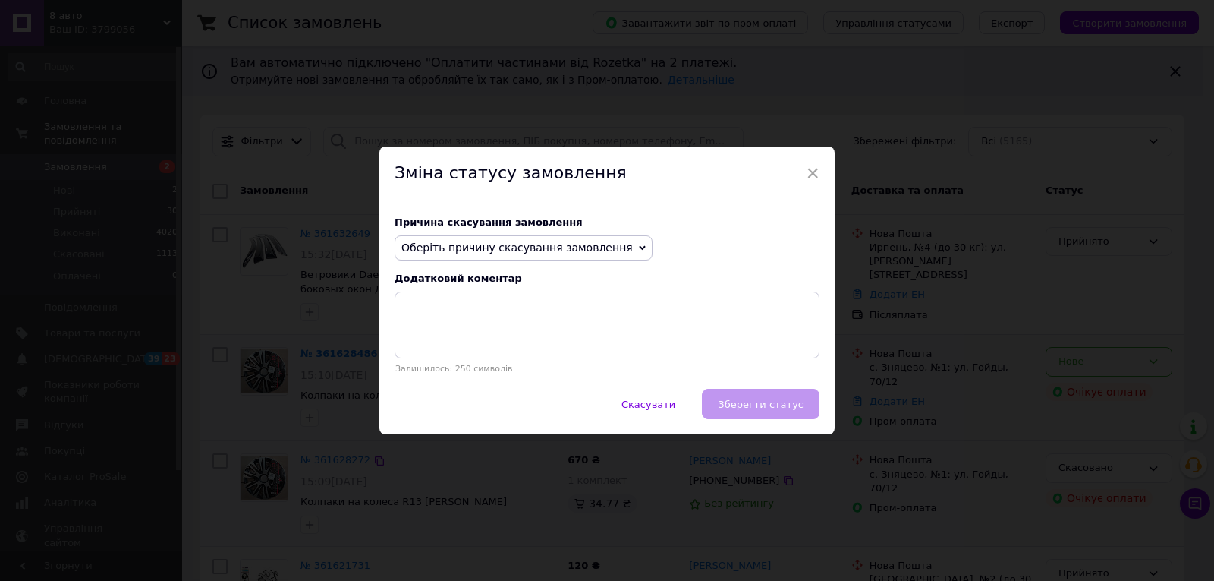
click at [569, 249] on span "Оберіть причину скасування замовлення" at bounding box center [518, 247] width 232 height 12
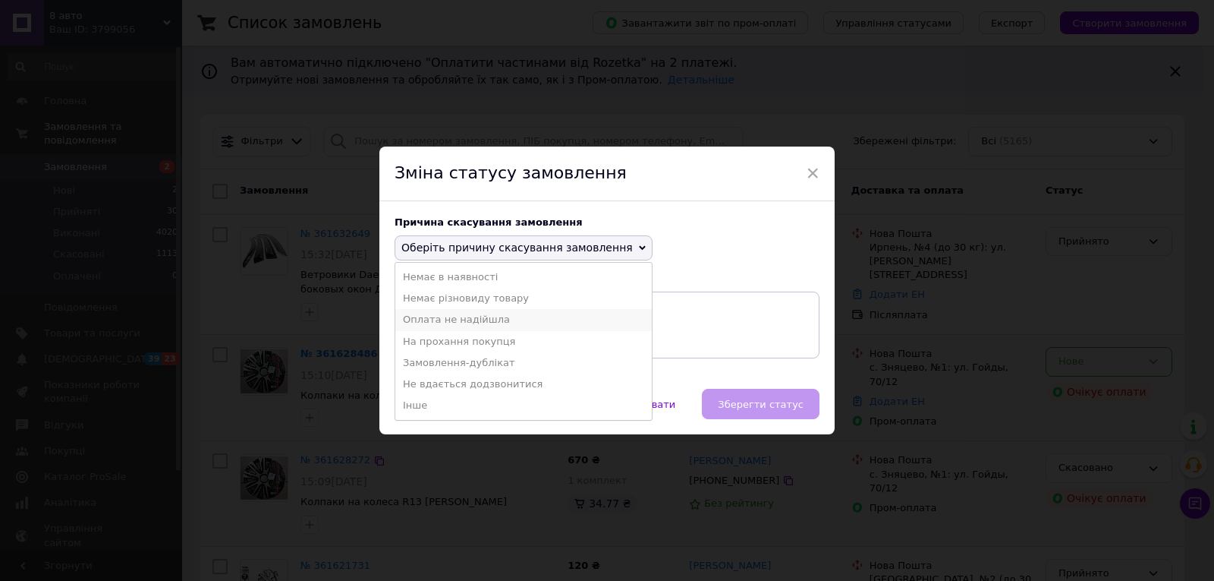
click at [461, 319] on li "Оплата не надійшла" at bounding box center [523, 319] width 257 height 21
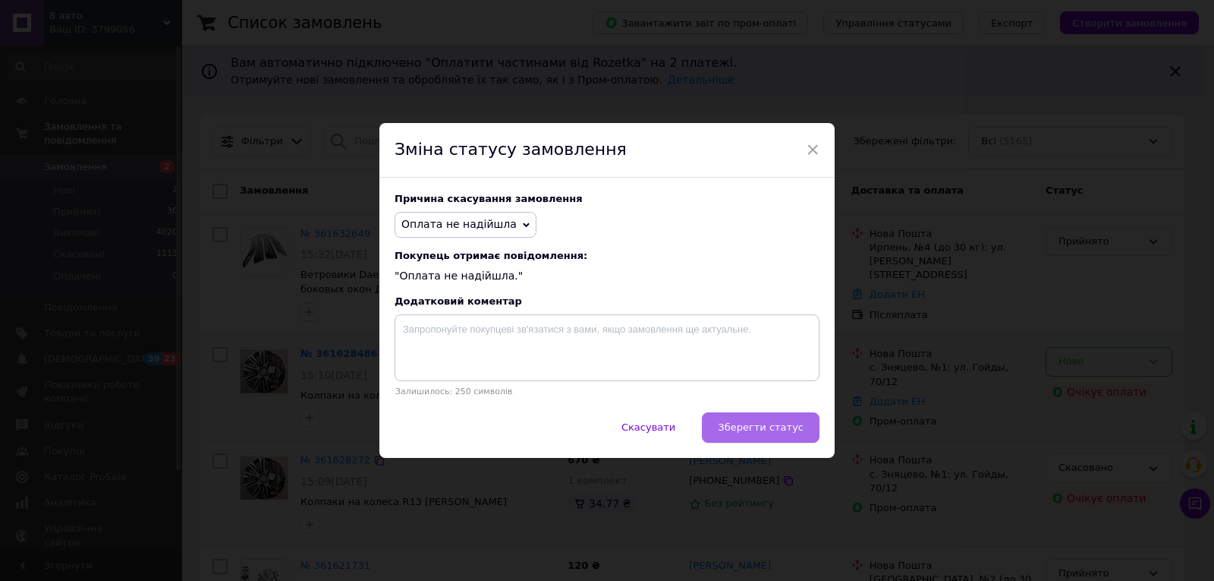
click at [749, 418] on button "Зберегти статус" at bounding box center [761, 427] width 118 height 30
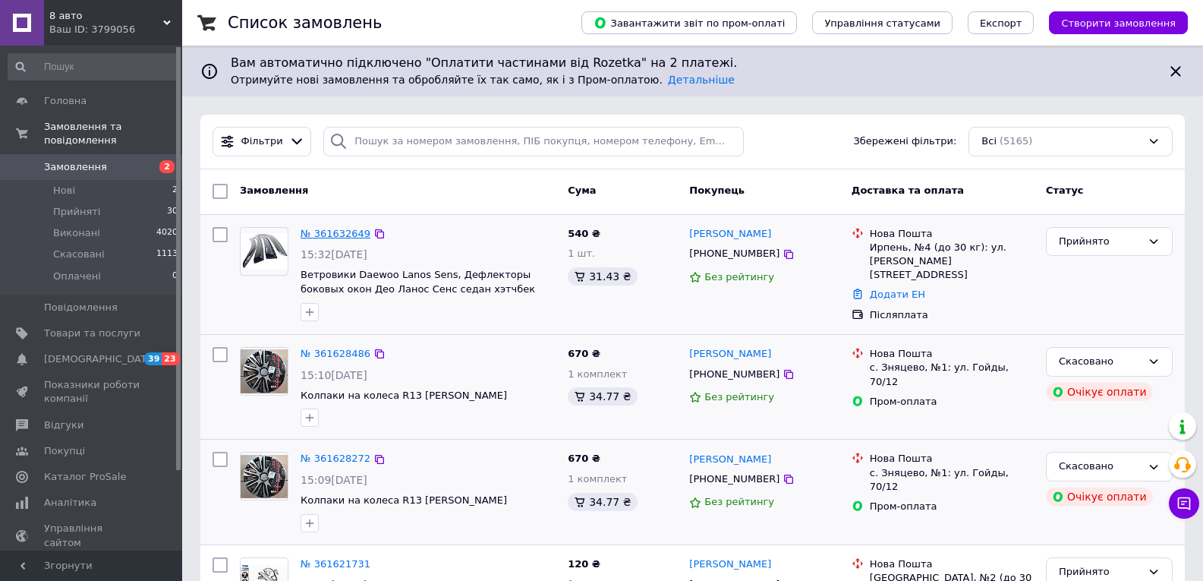
click at [342, 233] on link "№ 361632649" at bounding box center [336, 233] width 70 height 11
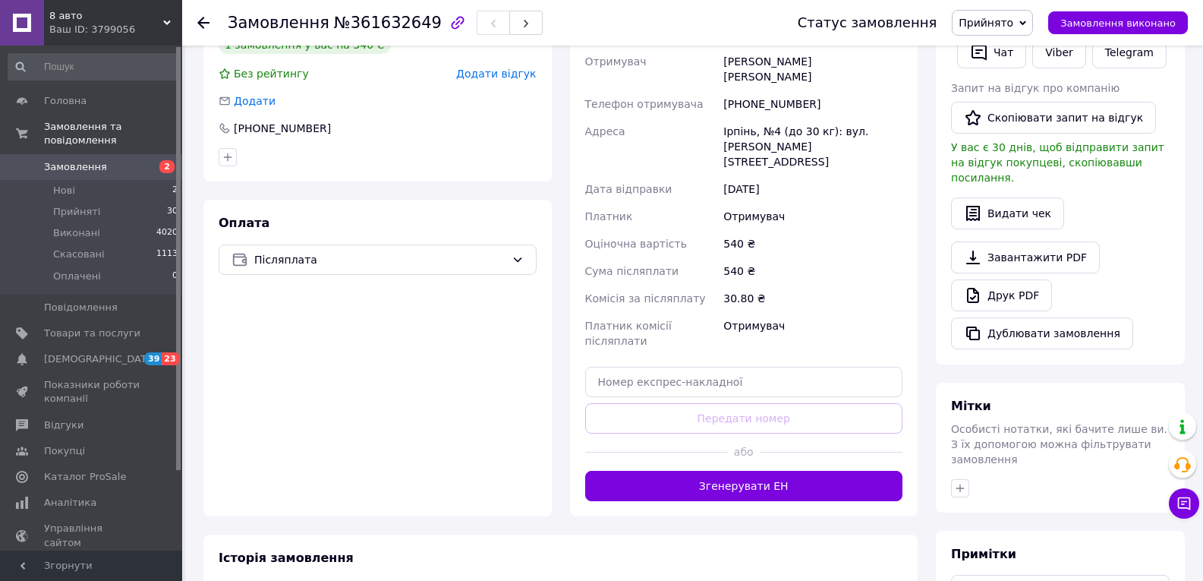
scroll to position [380, 0]
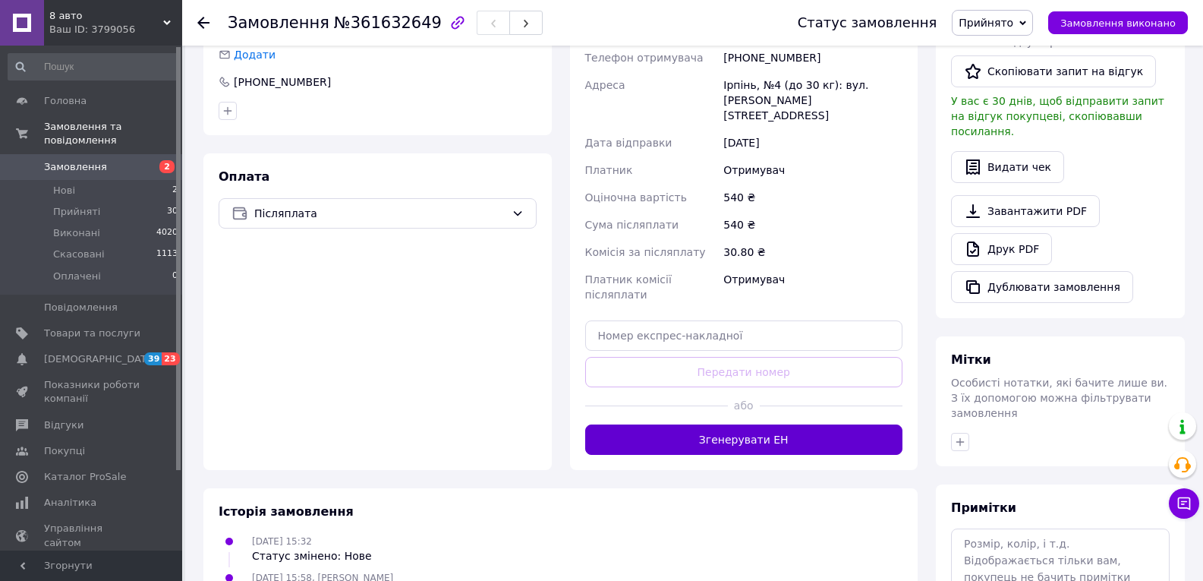
click at [841, 424] on button "Згенерувати ЕН" at bounding box center [744, 439] width 318 height 30
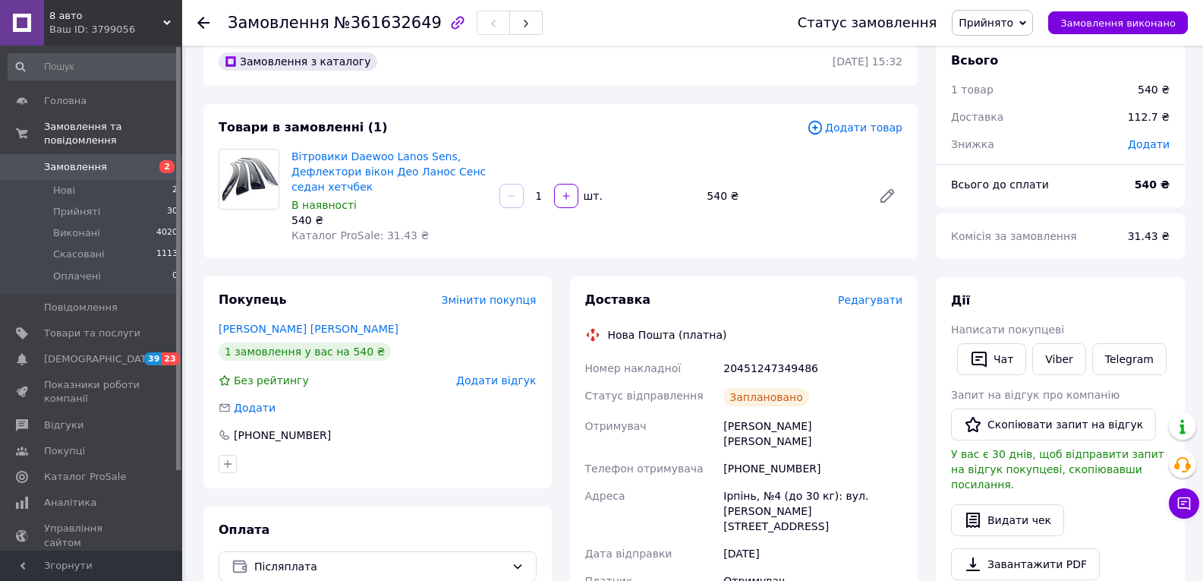
scroll to position [0, 0]
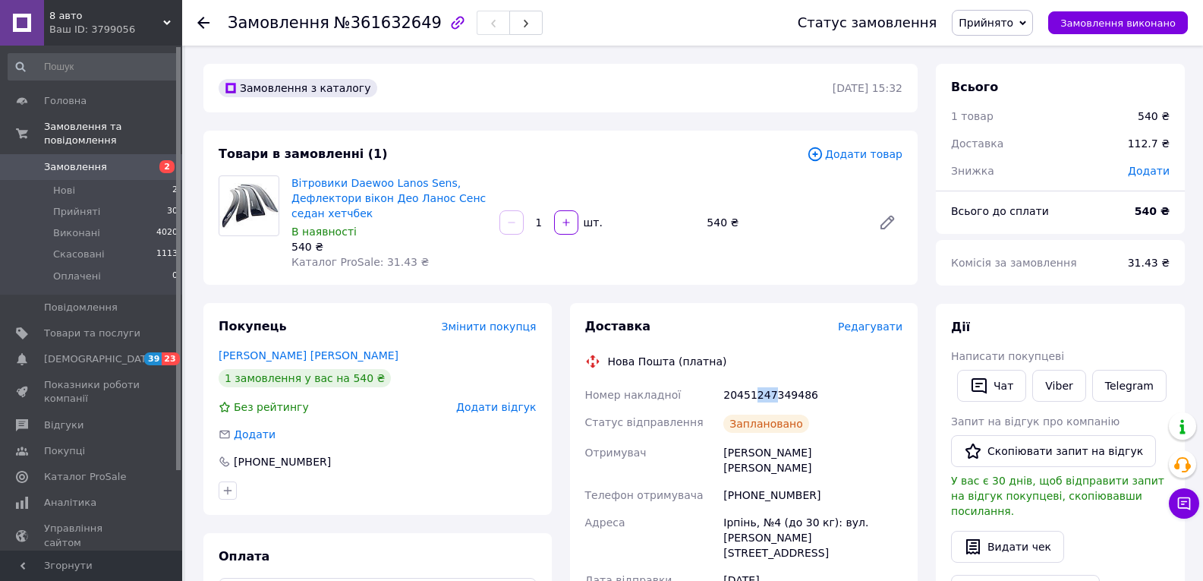
drag, startPoint x: 754, startPoint y: 389, endPoint x: 770, endPoint y: 395, distance: 17.3
click at [770, 395] on div "20451247349486" at bounding box center [812, 394] width 185 height 27
click at [763, 392] on div "20451247349486" at bounding box center [812, 394] width 185 height 27
drag, startPoint x: 758, startPoint y: 392, endPoint x: 780, endPoint y: 391, distance: 21.3
click at [780, 391] on div "20451247349486" at bounding box center [812, 394] width 185 height 27
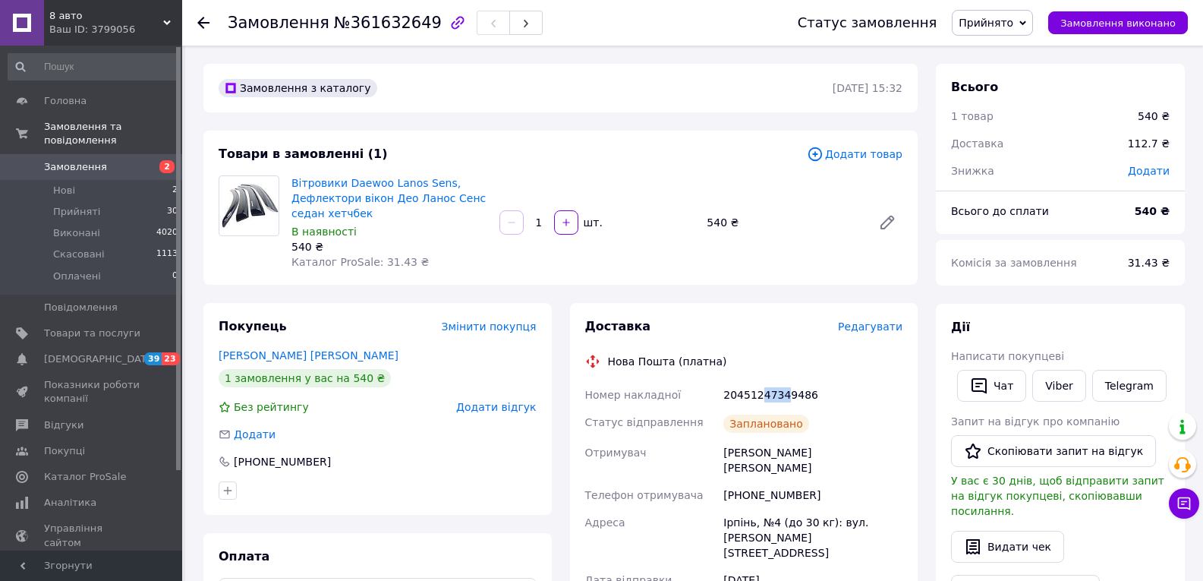
click at [121, 154] on link "Замовлення 2" at bounding box center [93, 167] width 187 height 26
